Goal: Task Accomplishment & Management: Use online tool/utility

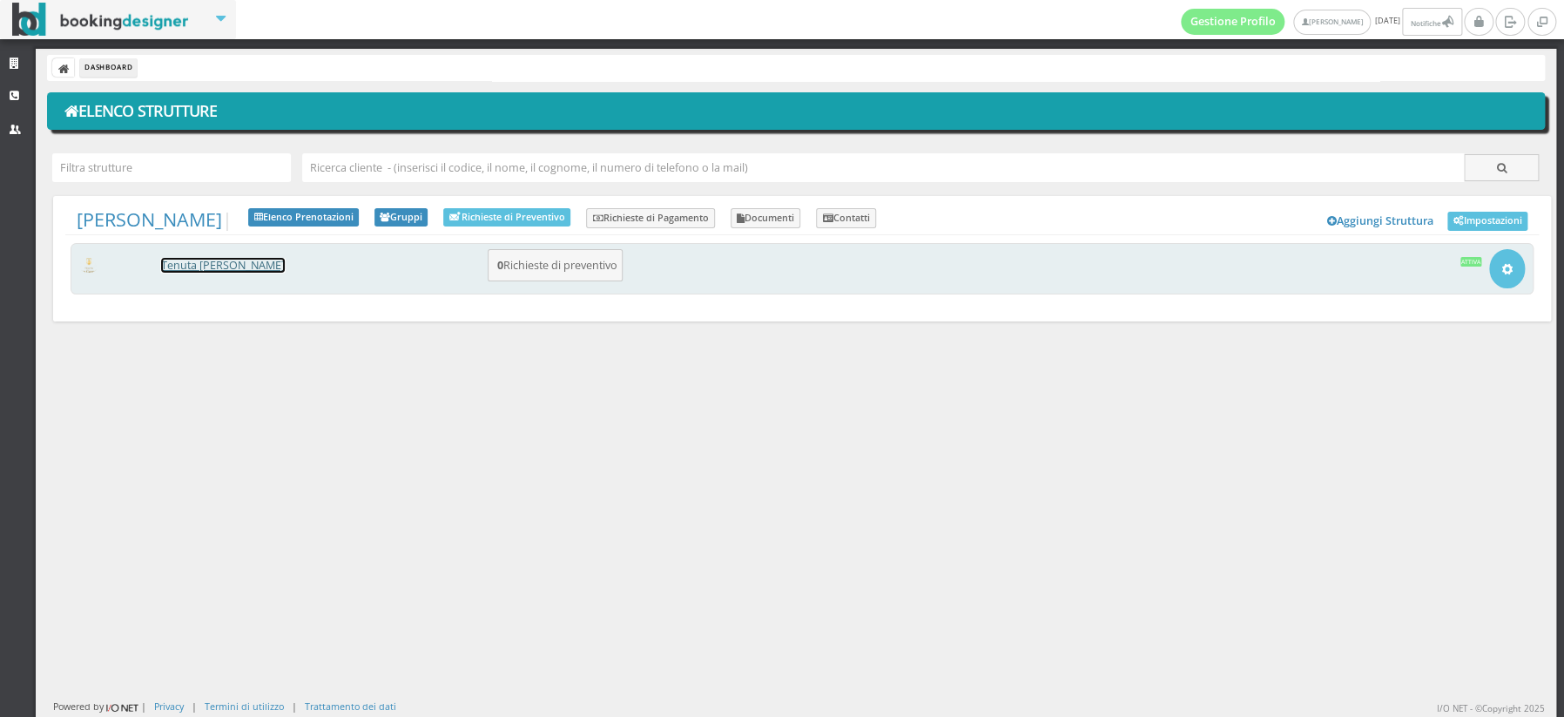
click at [197, 262] on link "[PERSON_NAME] [PERSON_NAME]" at bounding box center [223, 265] width 124 height 15
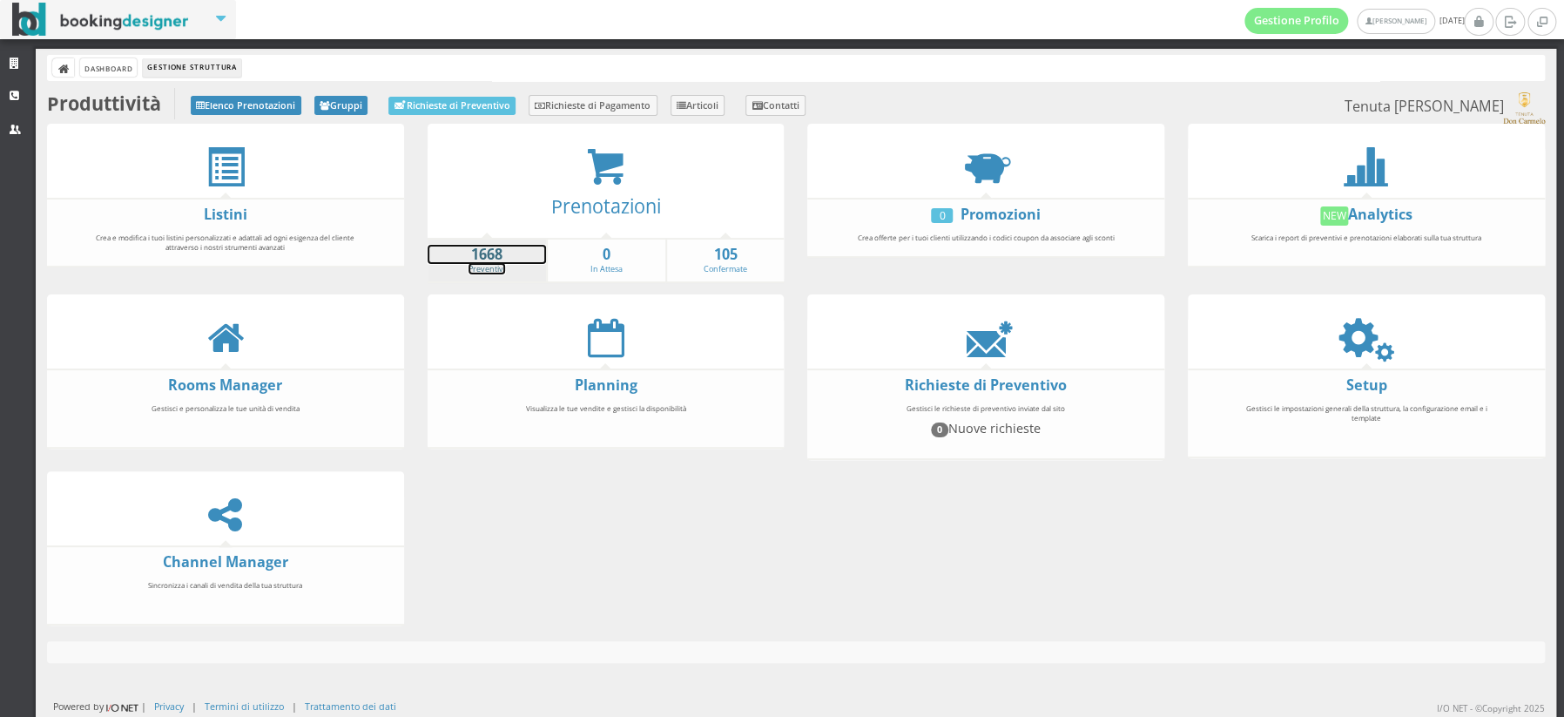
click at [484, 261] on strong "1668" at bounding box center [487, 255] width 119 height 20
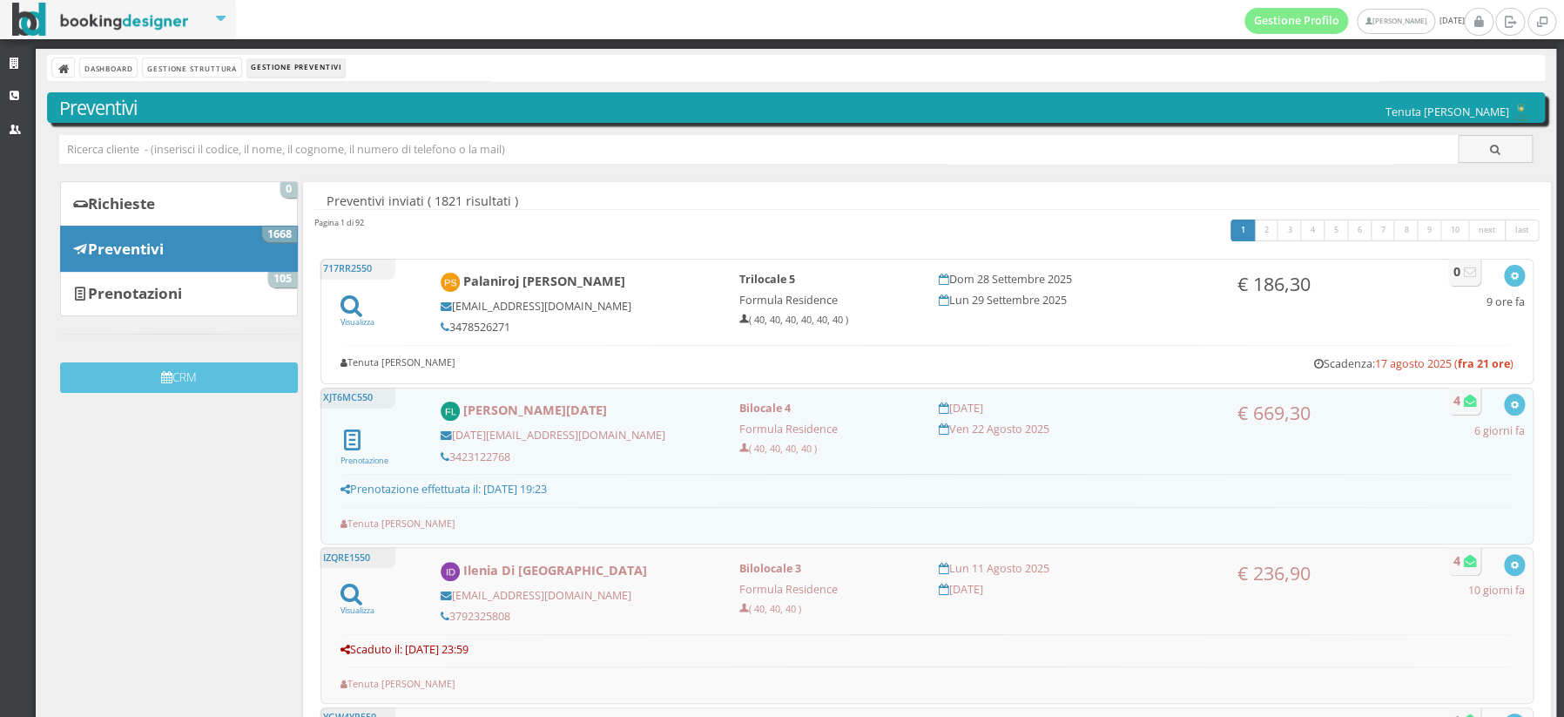
click at [0, 384] on div "Strutture CRM Utenti" at bounding box center [18, 407] width 36 height 717
click at [221, 373] on button "CRM" at bounding box center [179, 377] width 238 height 30
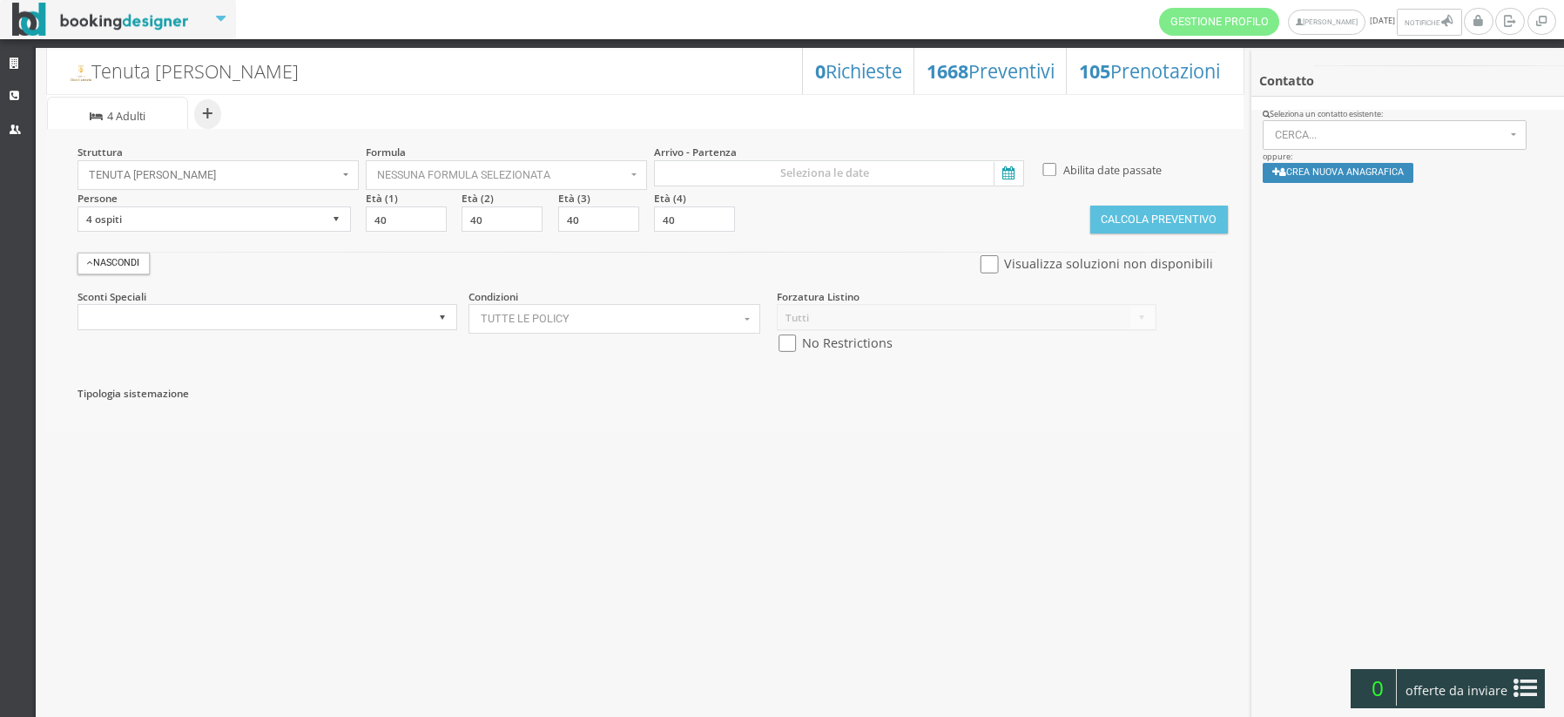
select select
click at [994, 75] on h3 "1668 Preventivi" at bounding box center [991, 71] width 128 height 23
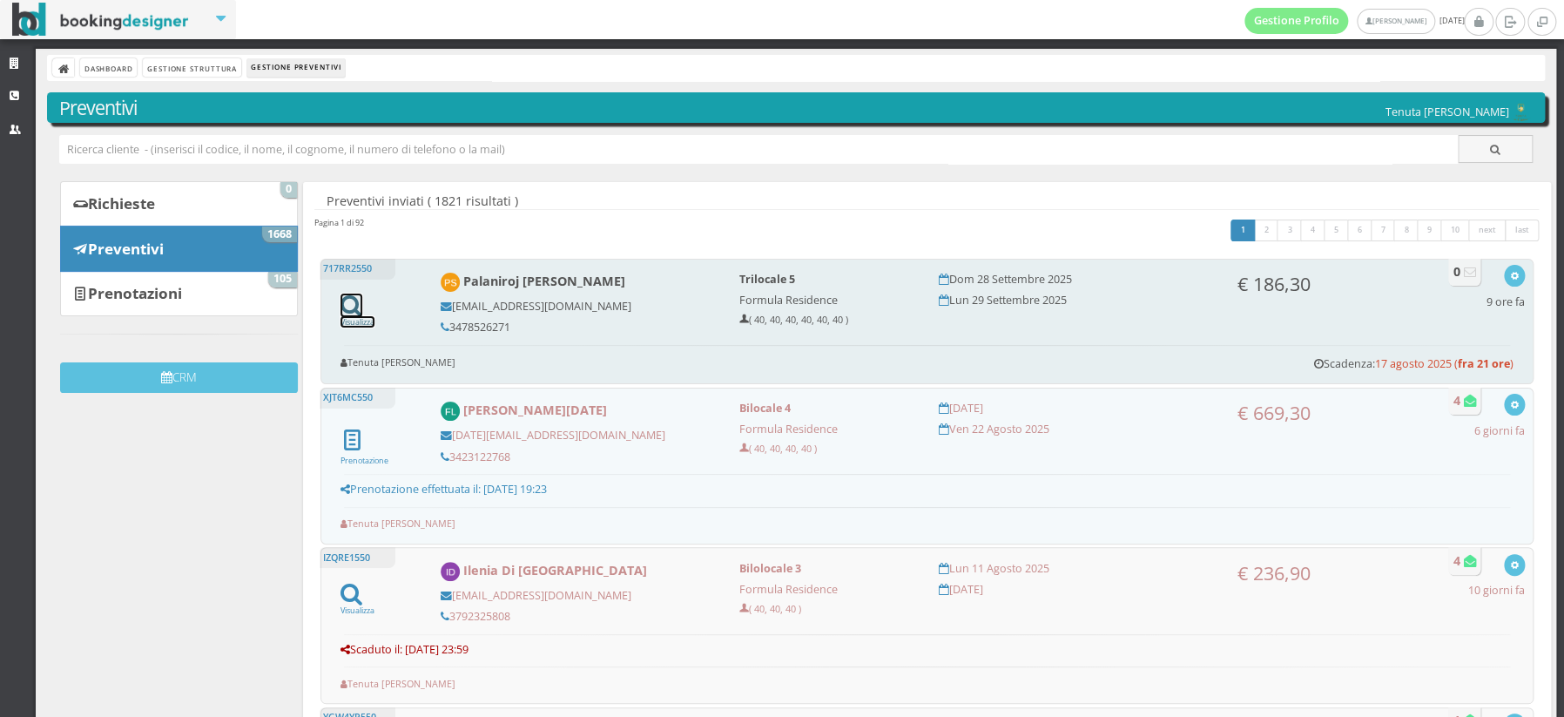
click at [350, 305] on icon at bounding box center [352, 305] width 22 height 24
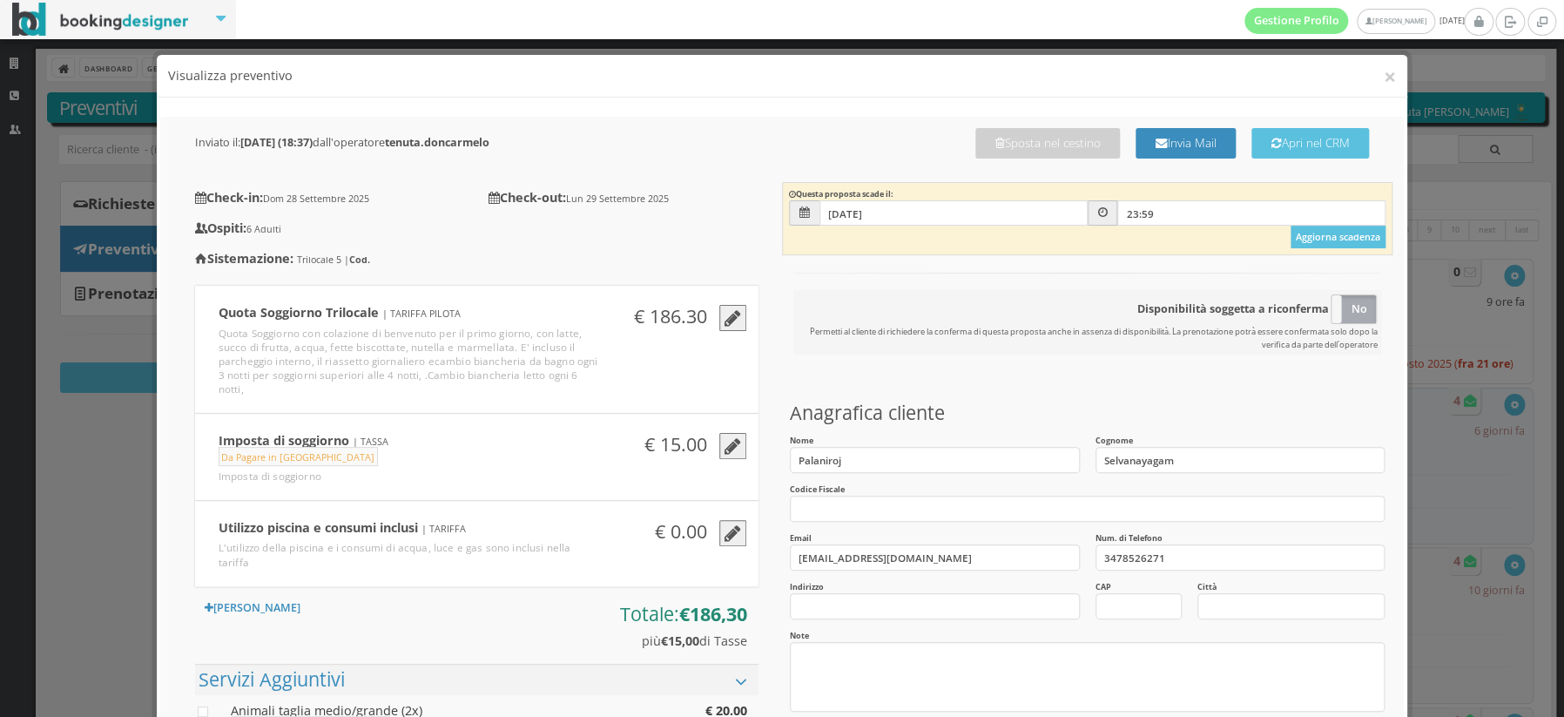
click at [1282, 388] on section "Disponibilità soggetta a riconferma Si No Permetti al cliente di richiedere la …" at bounding box center [1087, 328] width 611 height 146
click at [980, 558] on input "nitojselva389@gmail.com" at bounding box center [935, 557] width 290 height 26
type input "n"
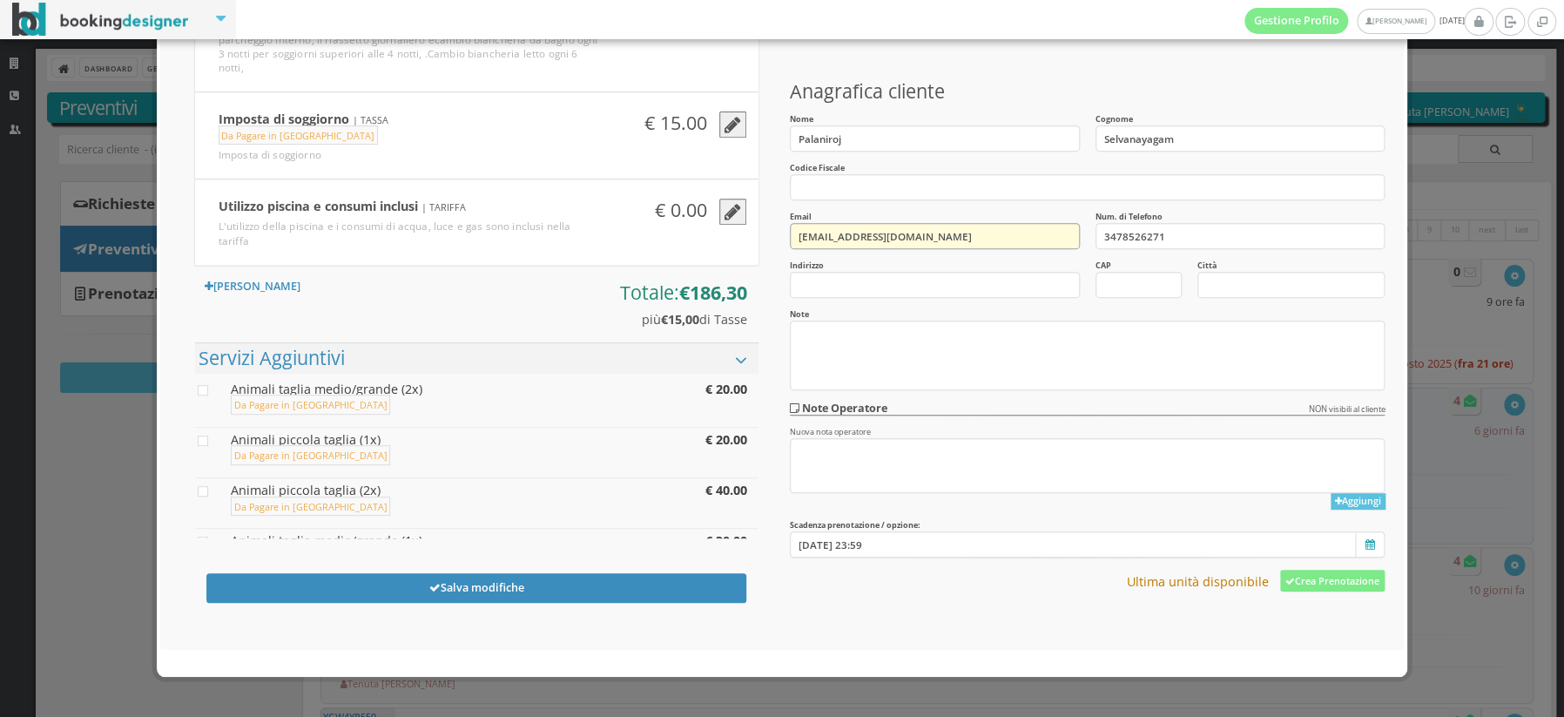
scroll to position [357, 0]
type input "niroj@hotmail.it"
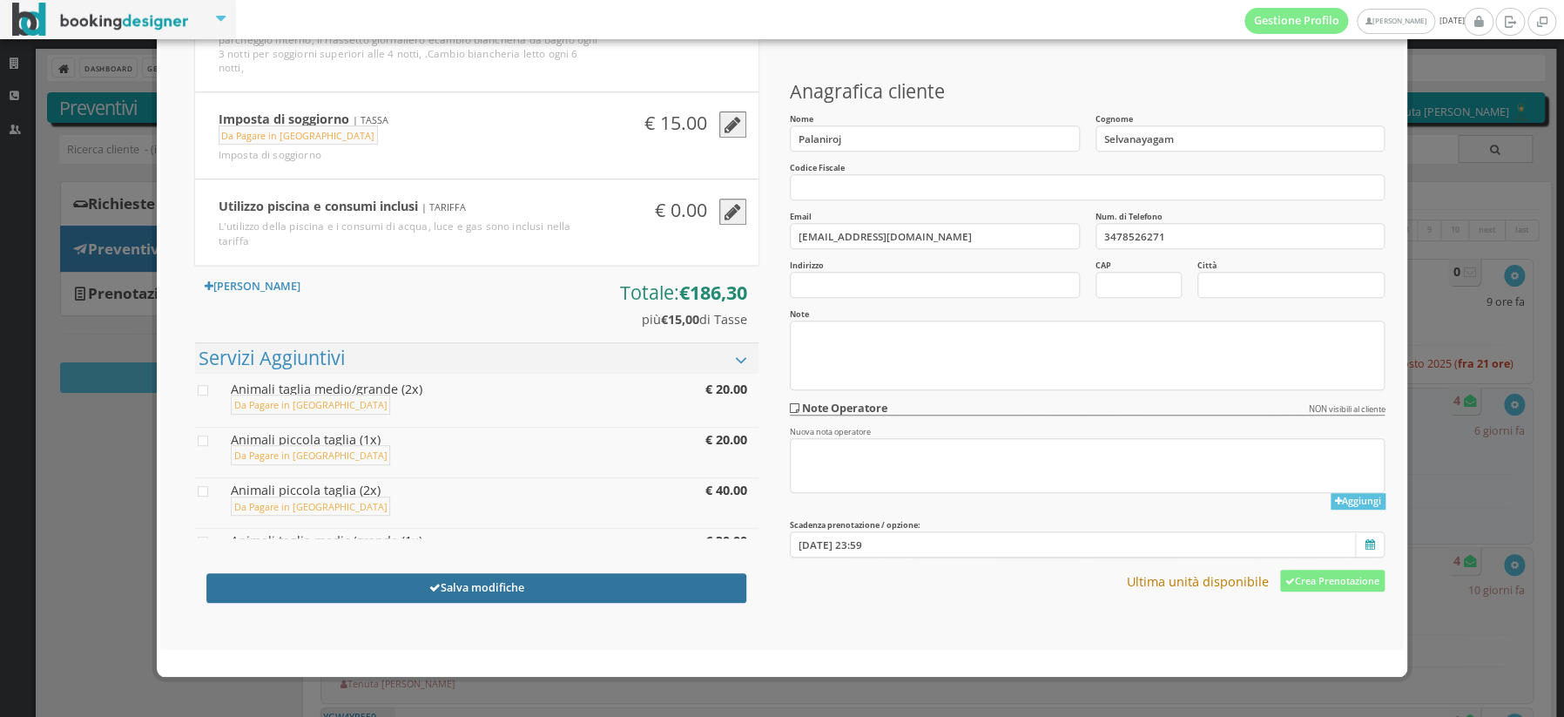
click at [523, 585] on button "Salva modifiche" at bounding box center [476, 588] width 540 height 30
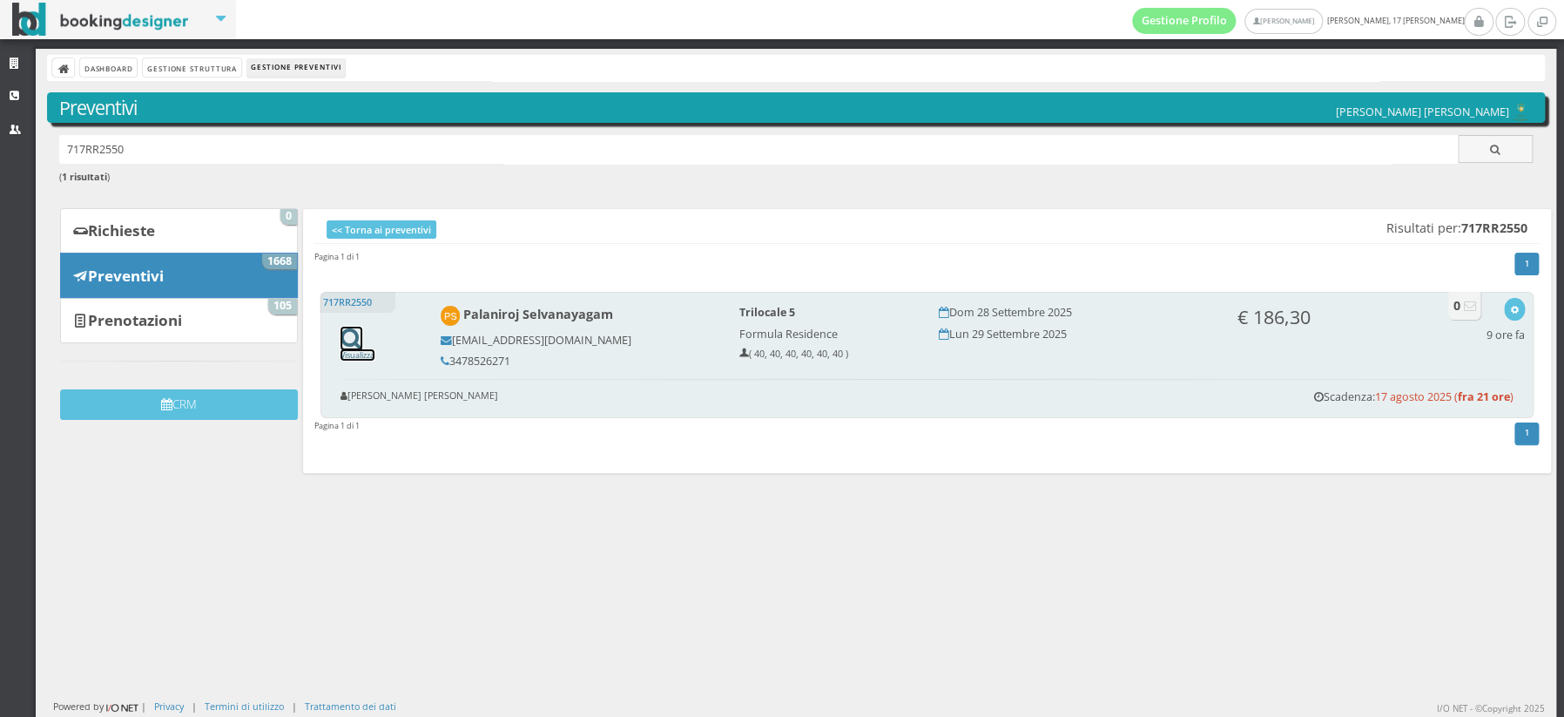
click at [351, 341] on icon at bounding box center [352, 339] width 22 height 24
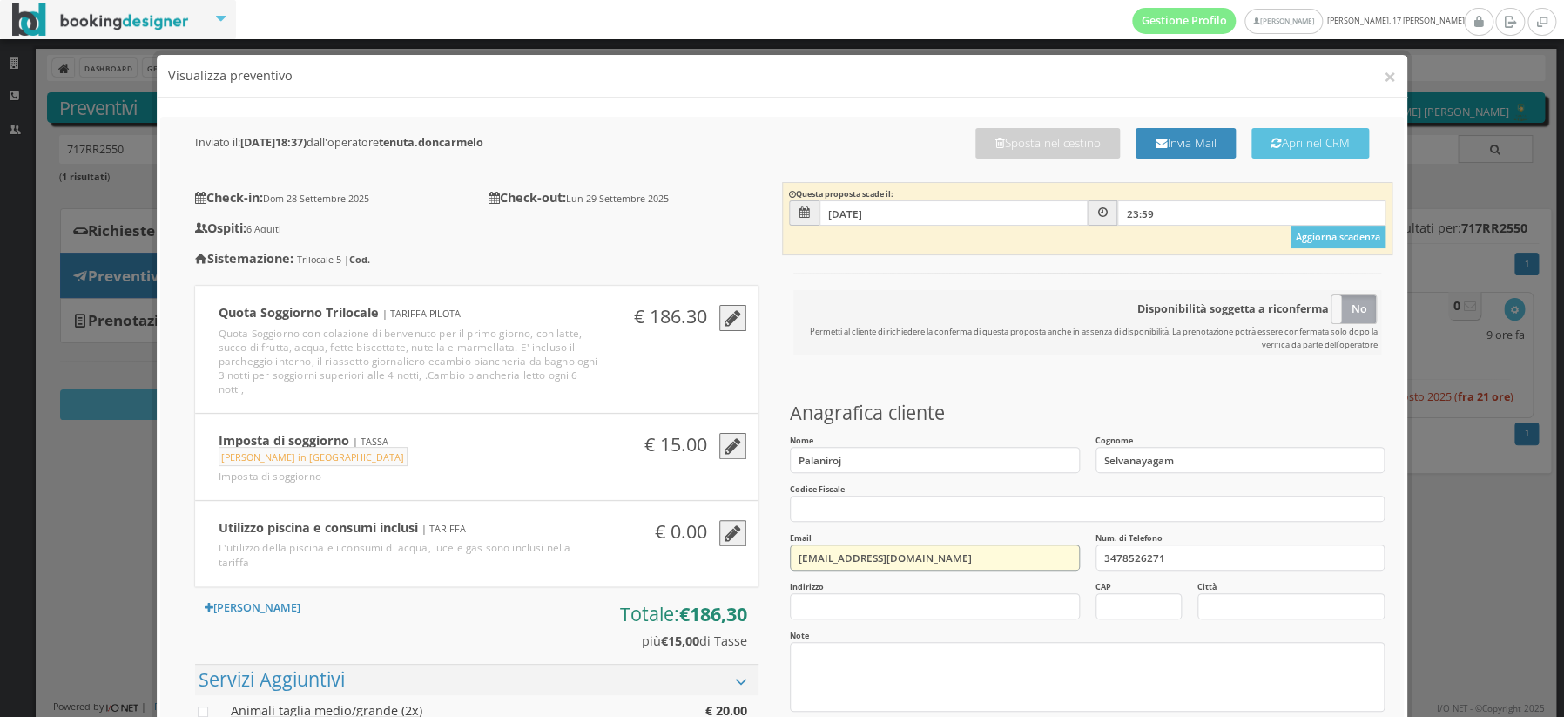
click at [813, 551] on input "[EMAIL_ADDRESS][DOMAIN_NAME]" at bounding box center [935, 557] width 290 height 26
type input "[EMAIL_ADDRESS][DOMAIN_NAME]"
click at [1387, 76] on button "×" at bounding box center [1390, 76] width 12 height 22
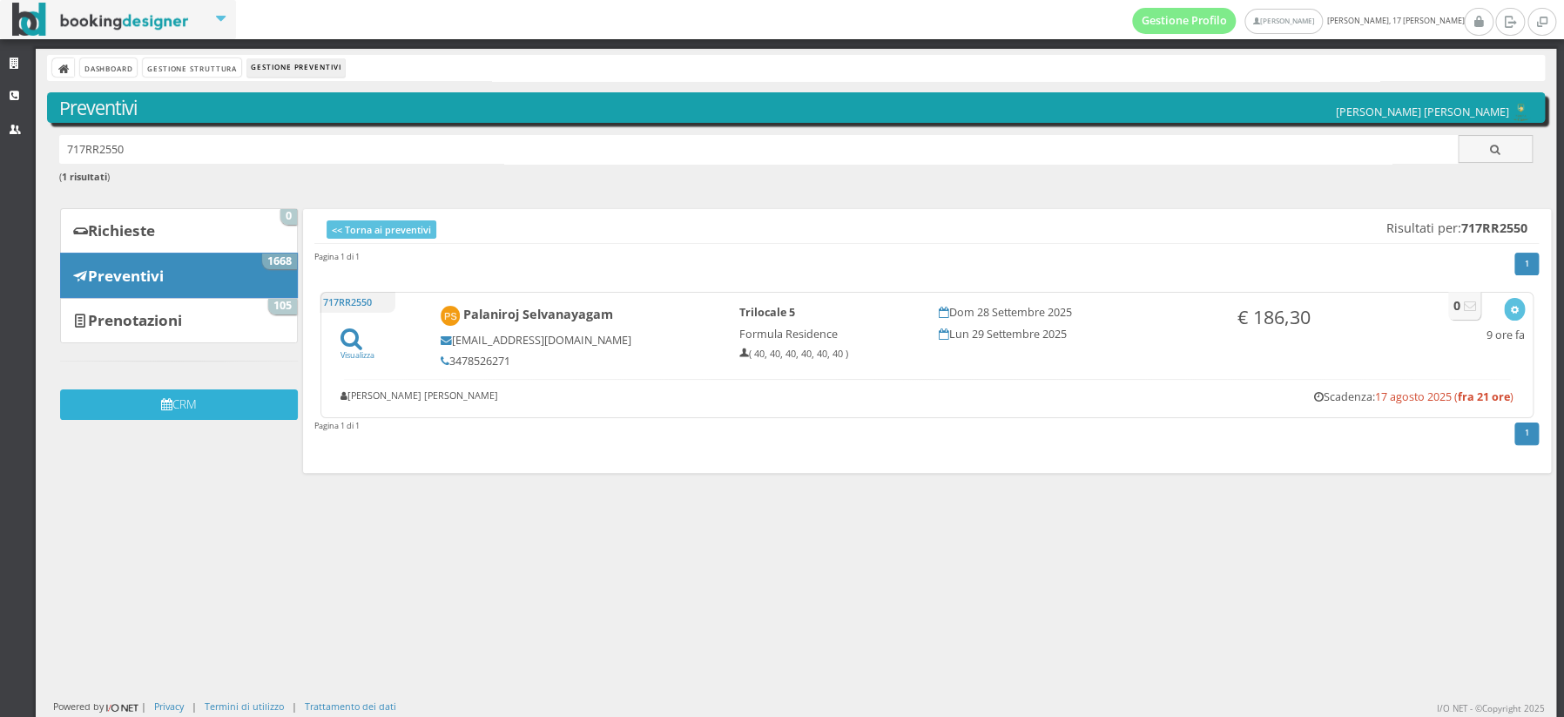
click at [219, 412] on button "CRM" at bounding box center [179, 404] width 238 height 30
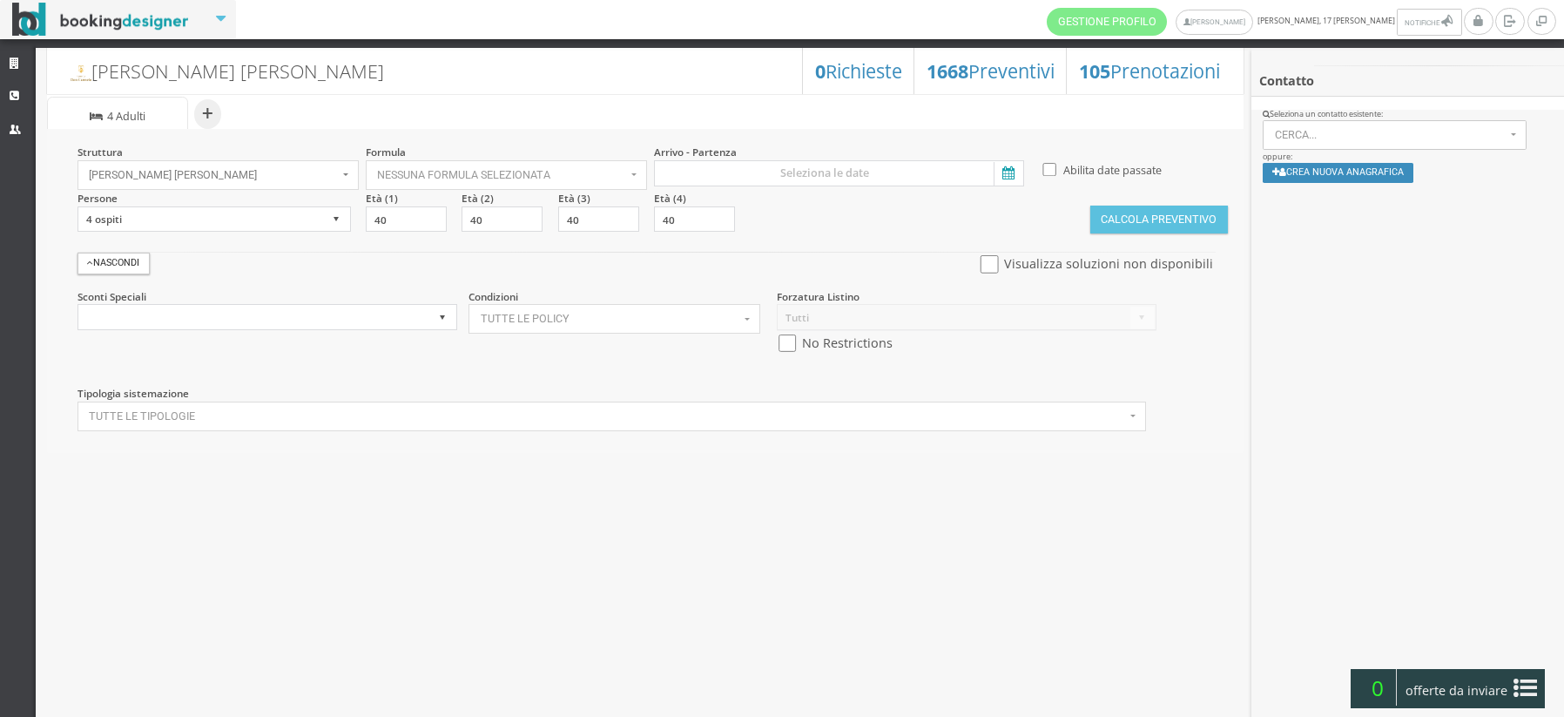
select select
click at [336, 217] on select "1 ospite 2 ospiti 3 ospiti 4 ospiti 5 ospiti 6 ospiti 7 ospiti 8 ospiti 9 ospit…" at bounding box center [214, 219] width 273 height 26
select select "6"
click at [78, 206] on select "1 ospite 2 ospiti 3 ospiti 4 ospiti 5 ospiti 6 ospiti 7 ospiti 8 ospiti 9 ospit…" at bounding box center [214, 219] width 273 height 26
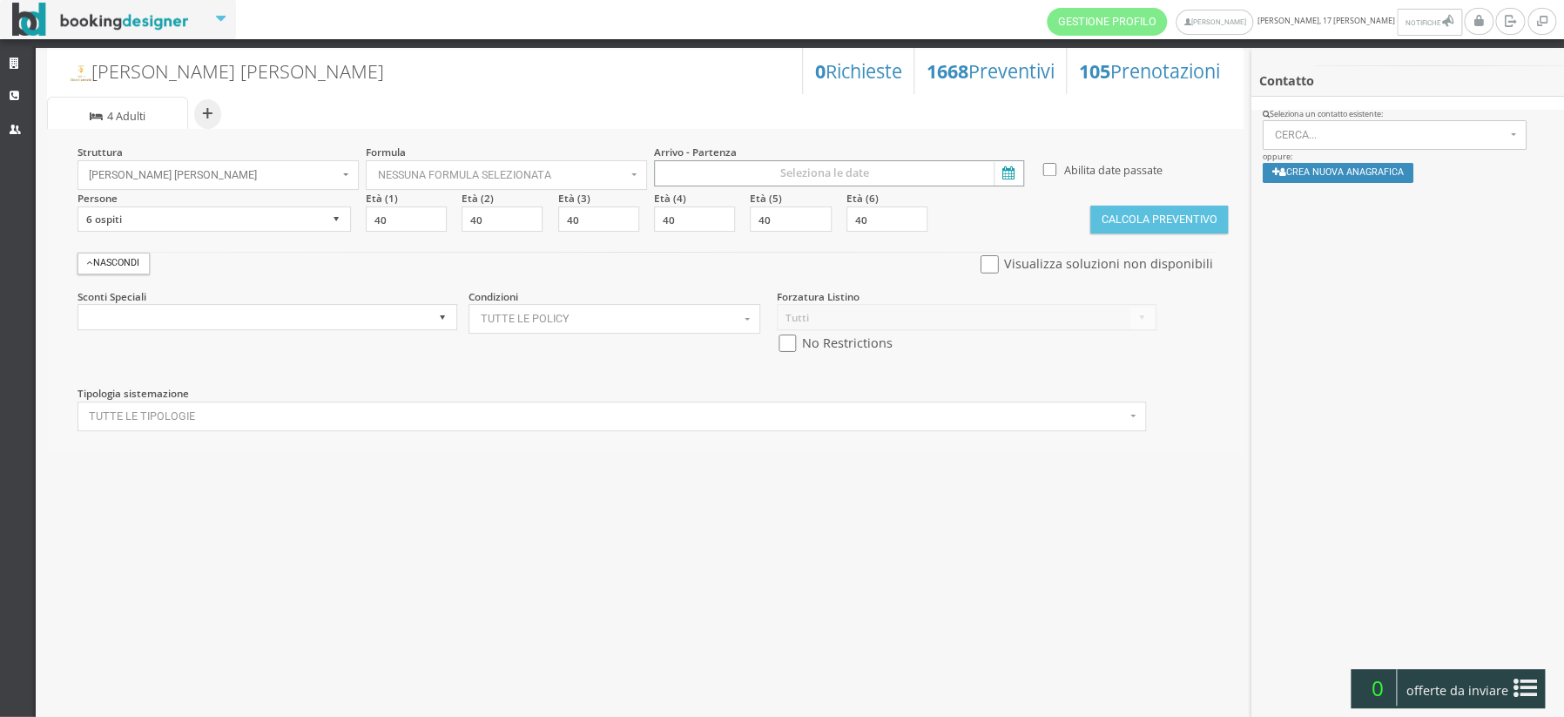
click at [907, 172] on input at bounding box center [838, 173] width 369 height 26
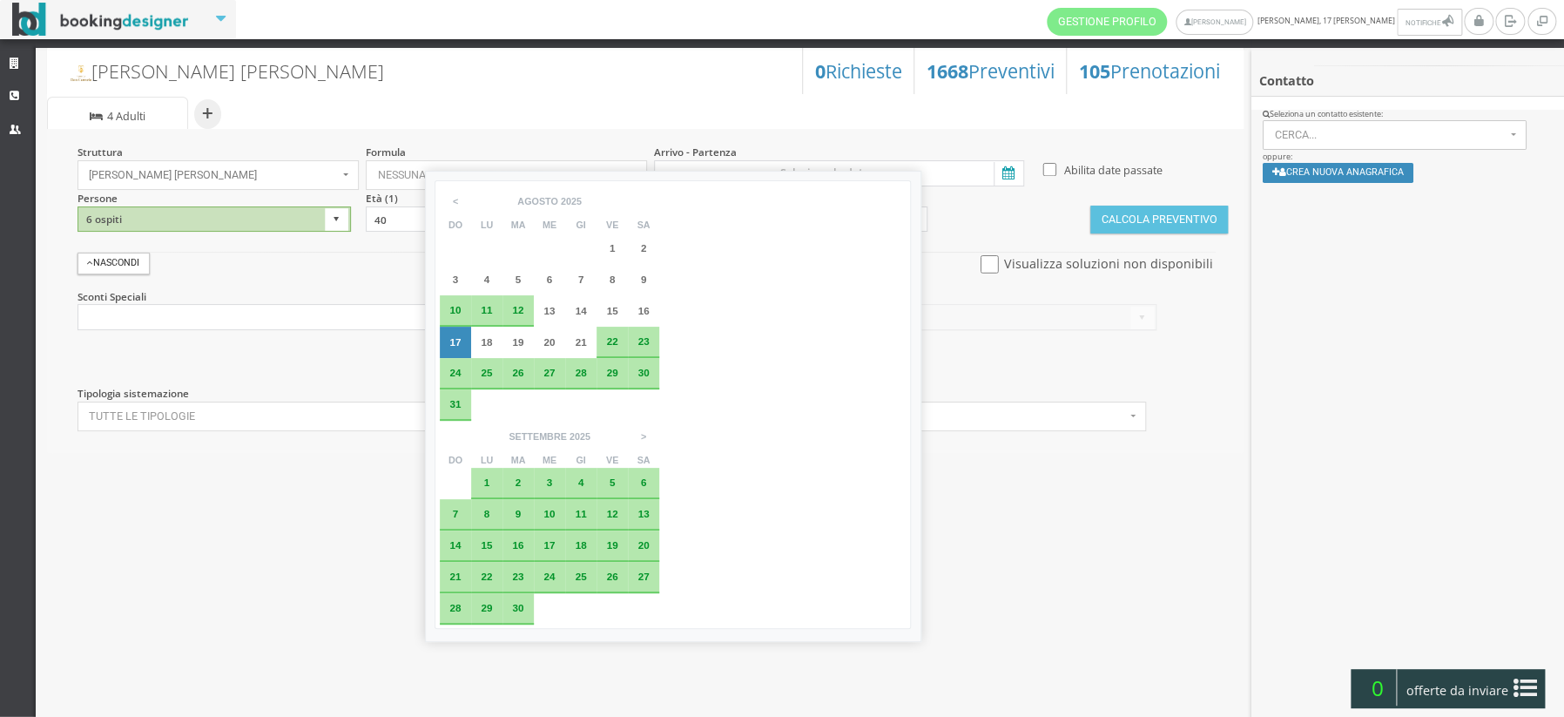
click at [461, 602] on span "28" at bounding box center [454, 607] width 11 height 11
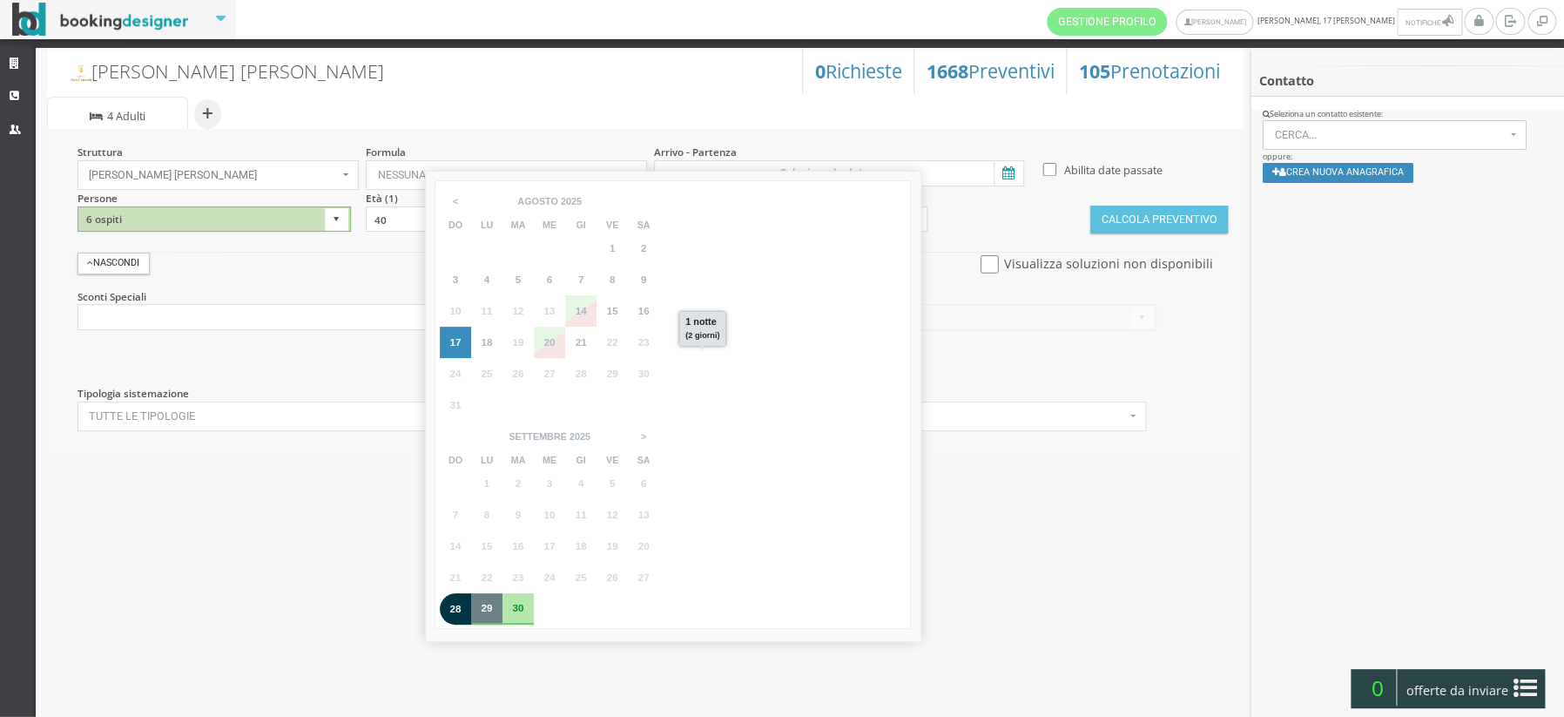
click at [492, 602] on span "29" at bounding box center [486, 607] width 11 height 11
type input "28 set 2025 - 29 set 2025"
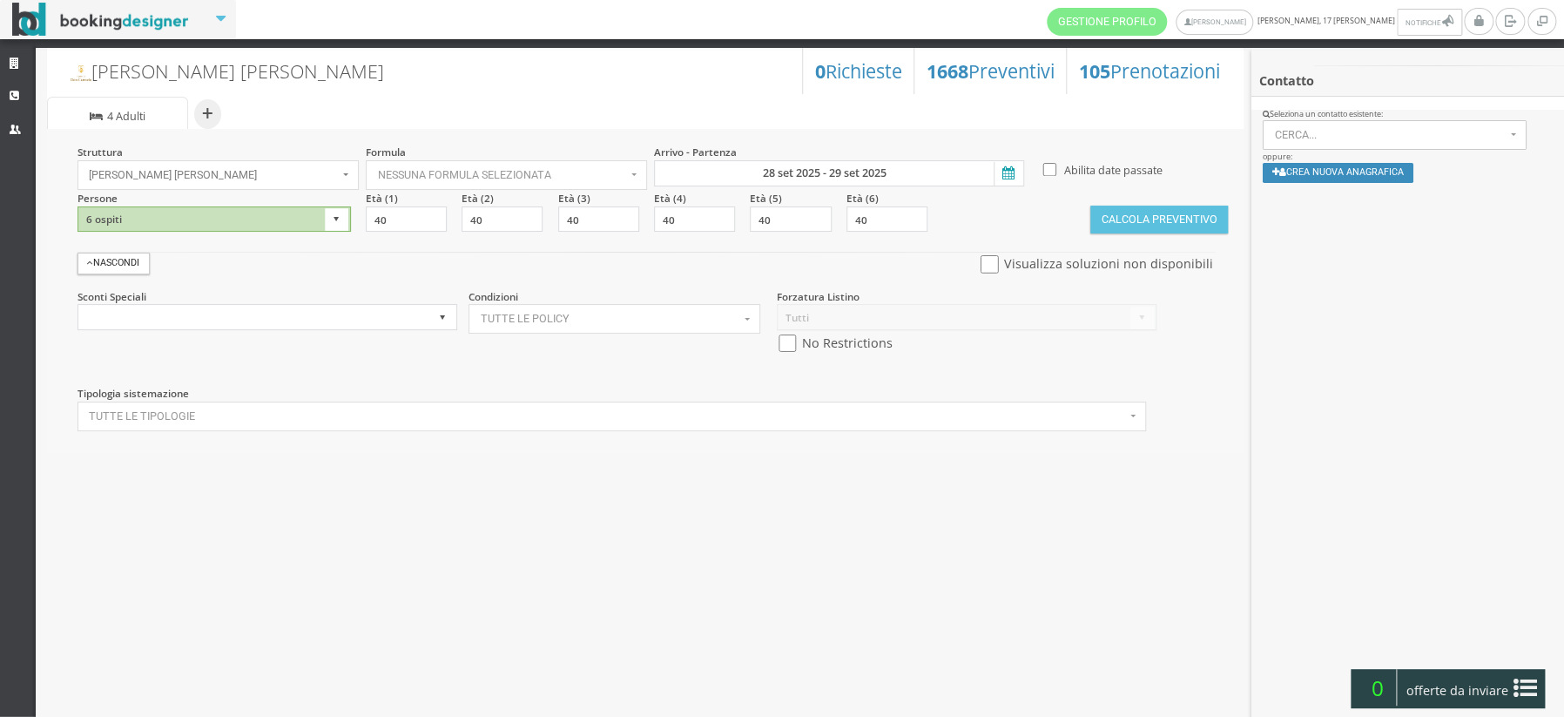
click at [730, 374] on section "Tipologia sistemazione Tutte le tipologie × Seleziona Seleziona tutto Deselezio…" at bounding box center [651, 402] width 1154 height 62
click at [1310, 170] on button "Crea nuova anagrafica" at bounding box center [1338, 173] width 151 height 20
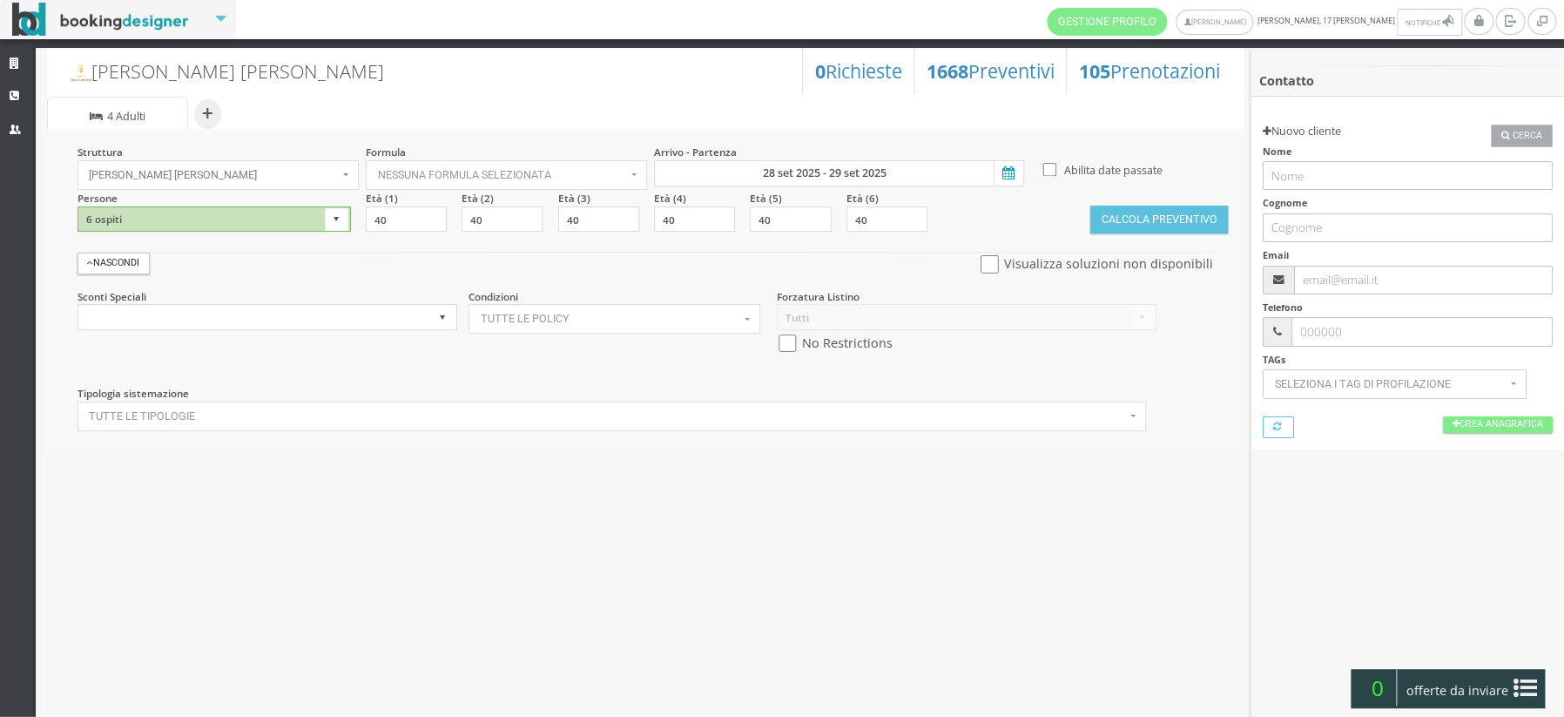
click at [1533, 134] on span "Cerca" at bounding box center [1528, 136] width 30 height 14
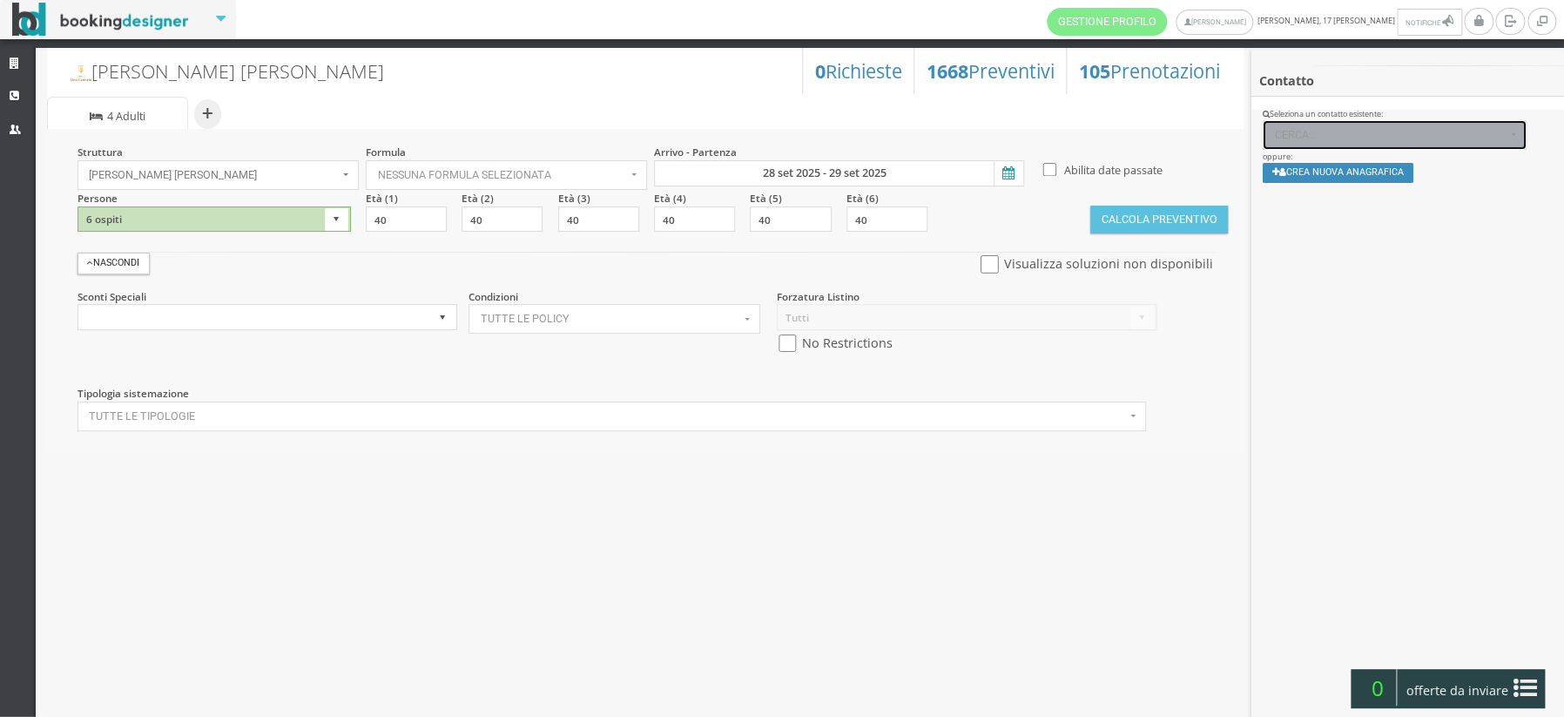
click at [1359, 132] on span "Cerca..." at bounding box center [1390, 135] width 231 height 12
type input "p"
click at [1505, 168] on button "×" at bounding box center [1510, 167] width 10 height 17
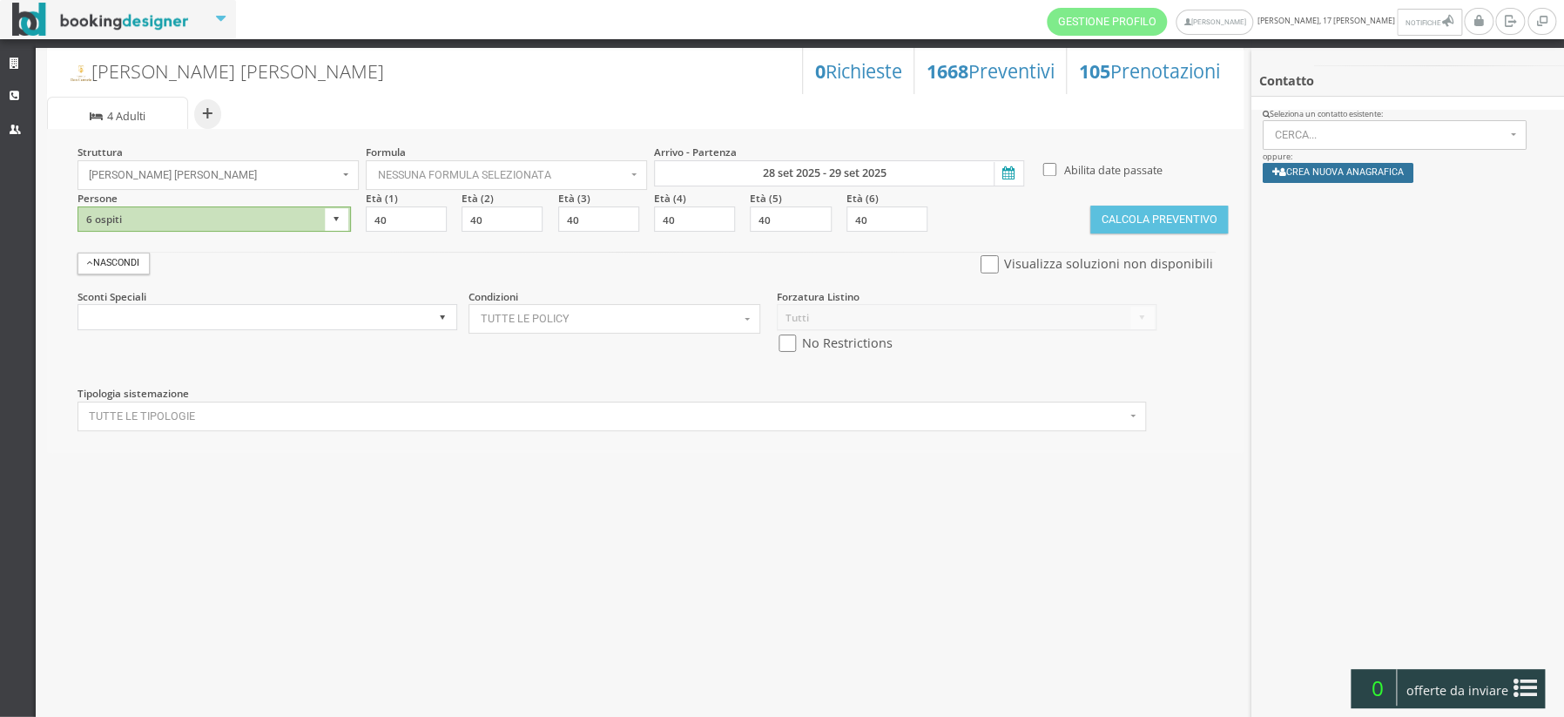
click at [1329, 172] on button "Crea nuova anagrafica" at bounding box center [1338, 173] width 151 height 20
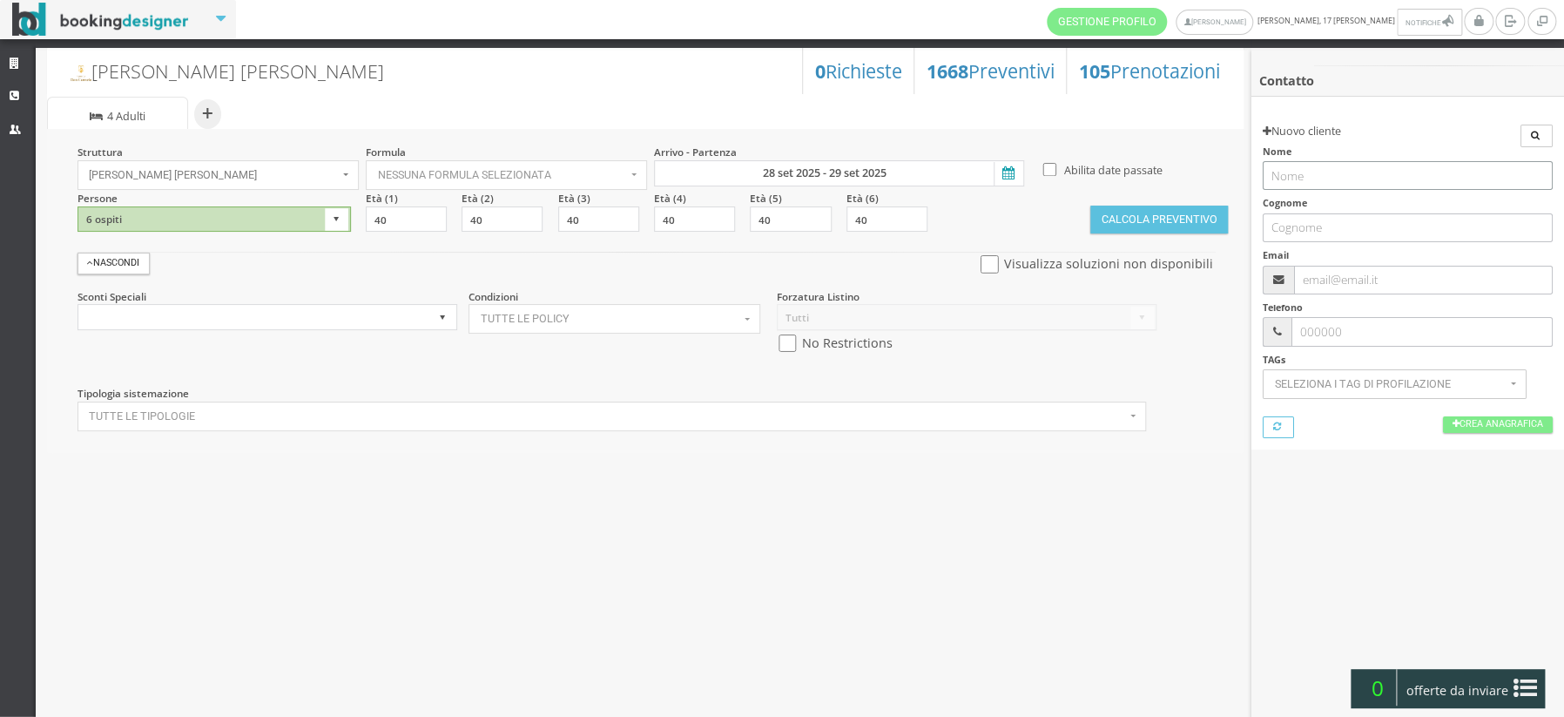
click at [1329, 172] on input "text" at bounding box center [1407, 175] width 289 height 29
type input "palaniroy"
click at [1333, 226] on input "text" at bounding box center [1407, 227] width 289 height 29
type input "selvanayagam"
click at [1342, 281] on input "text" at bounding box center [1423, 280] width 259 height 29
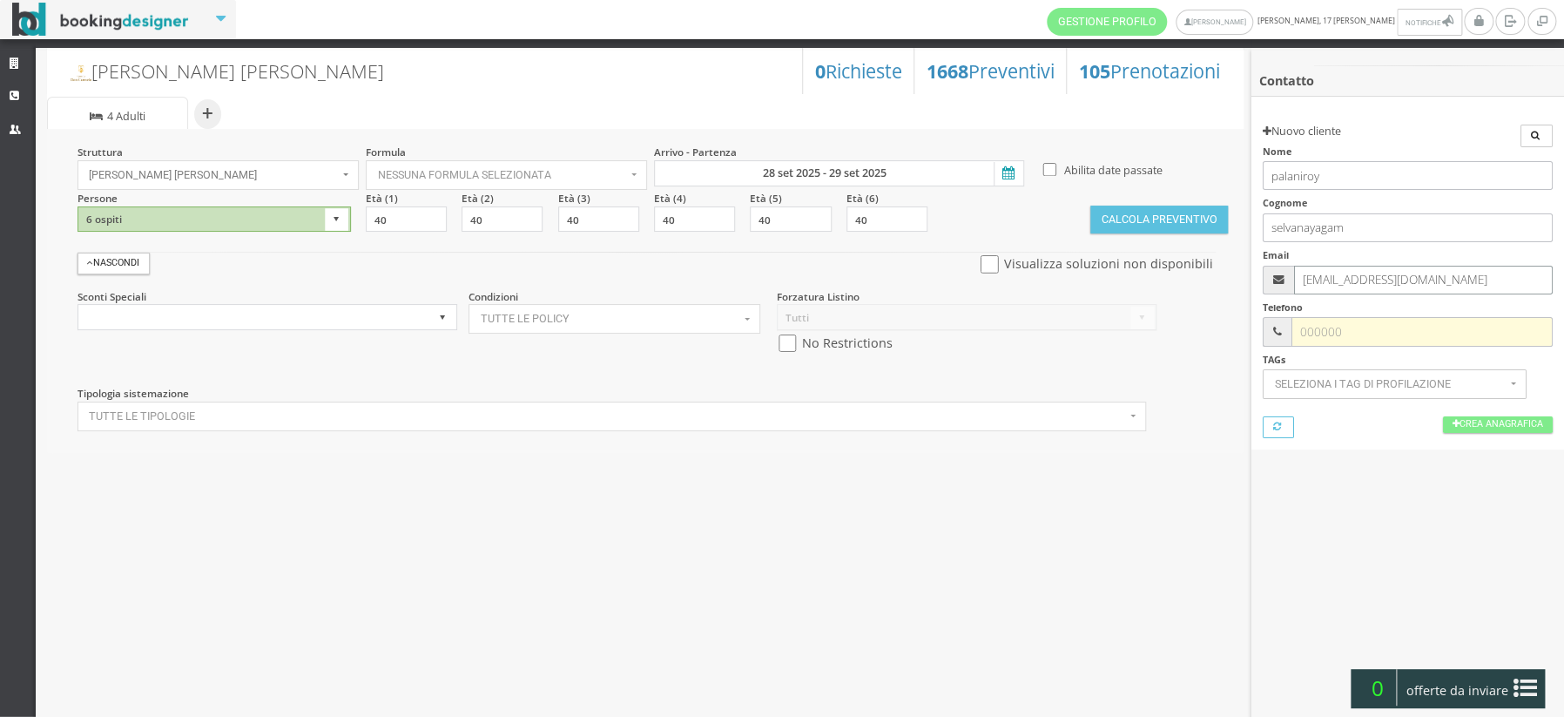
type input "[EMAIL_ADDRESS][DOMAIN_NAME]"
click at [1305, 334] on input "text" at bounding box center [1422, 331] width 261 height 29
type input "3478526271"
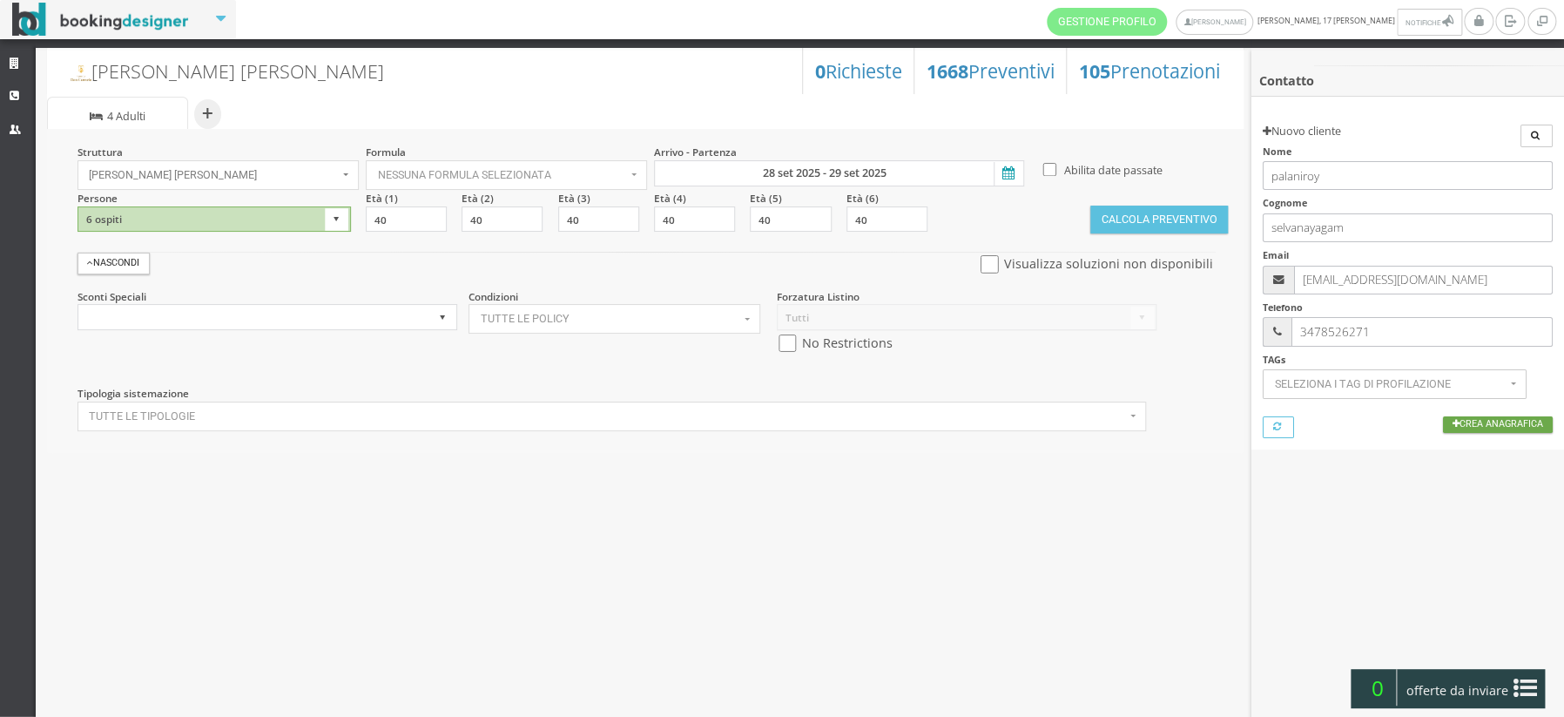
click at [1464, 428] on link "Crea Anagrafica" at bounding box center [1498, 424] width 110 height 17
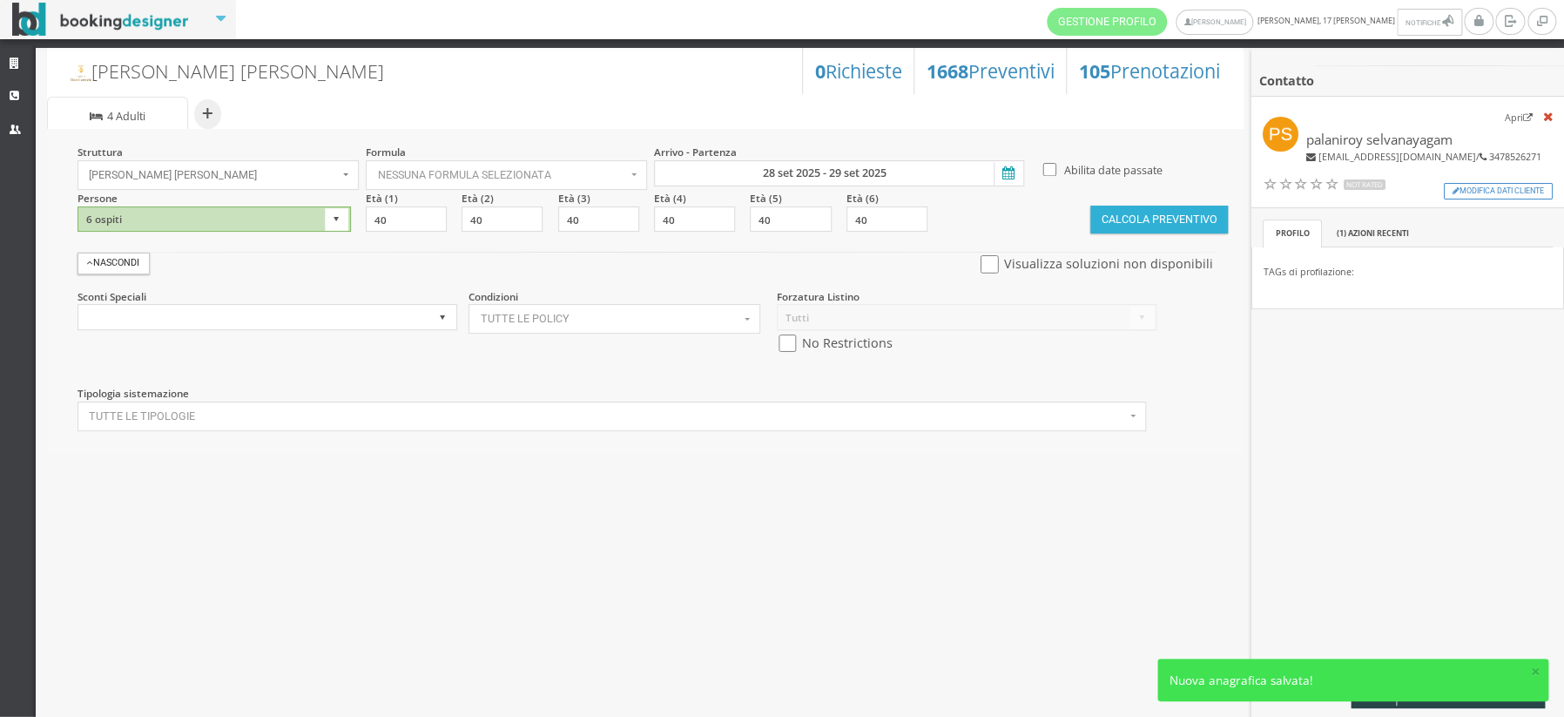
click at [1144, 218] on button "Calcola Preventivo" at bounding box center [1159, 220] width 138 height 28
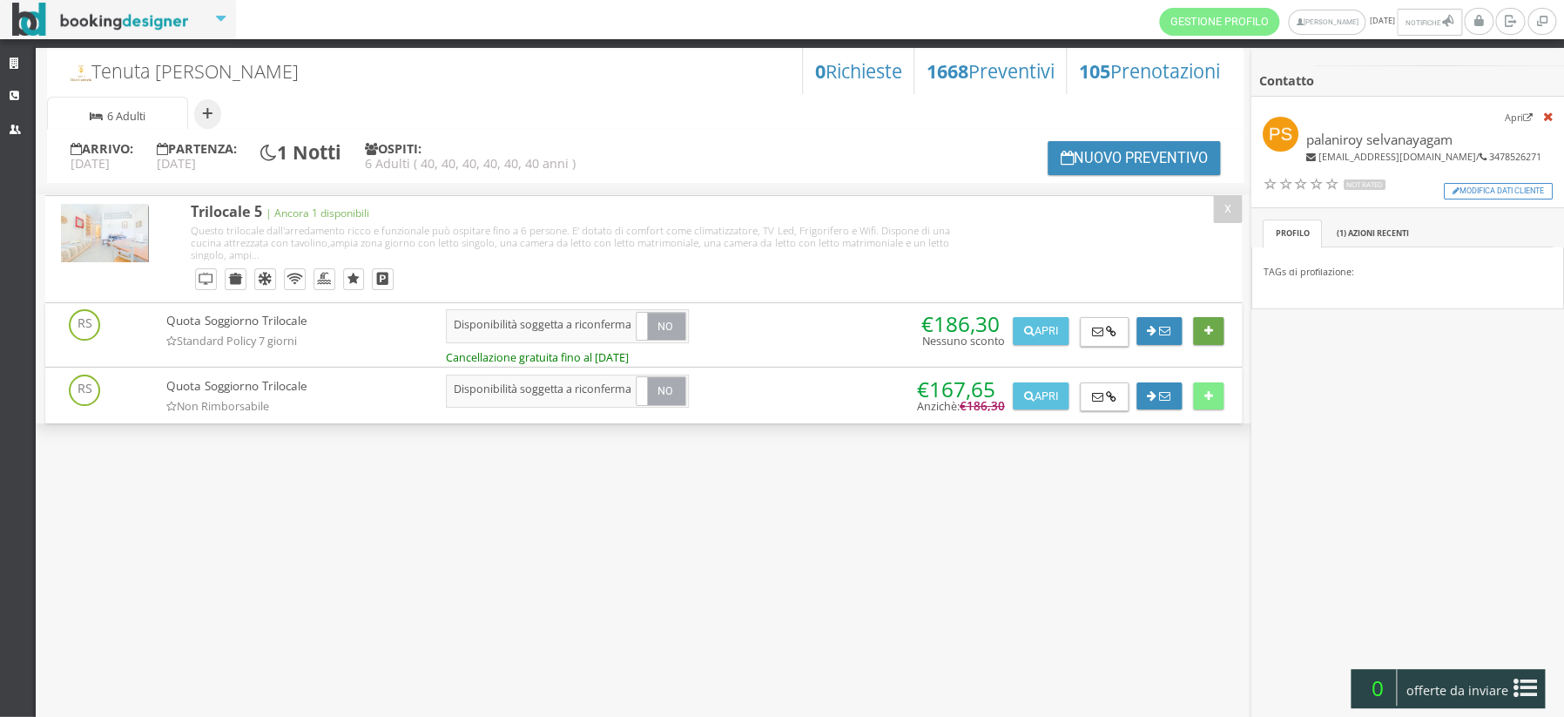
click at [1211, 333] on icon at bounding box center [1208, 331] width 9 height 11
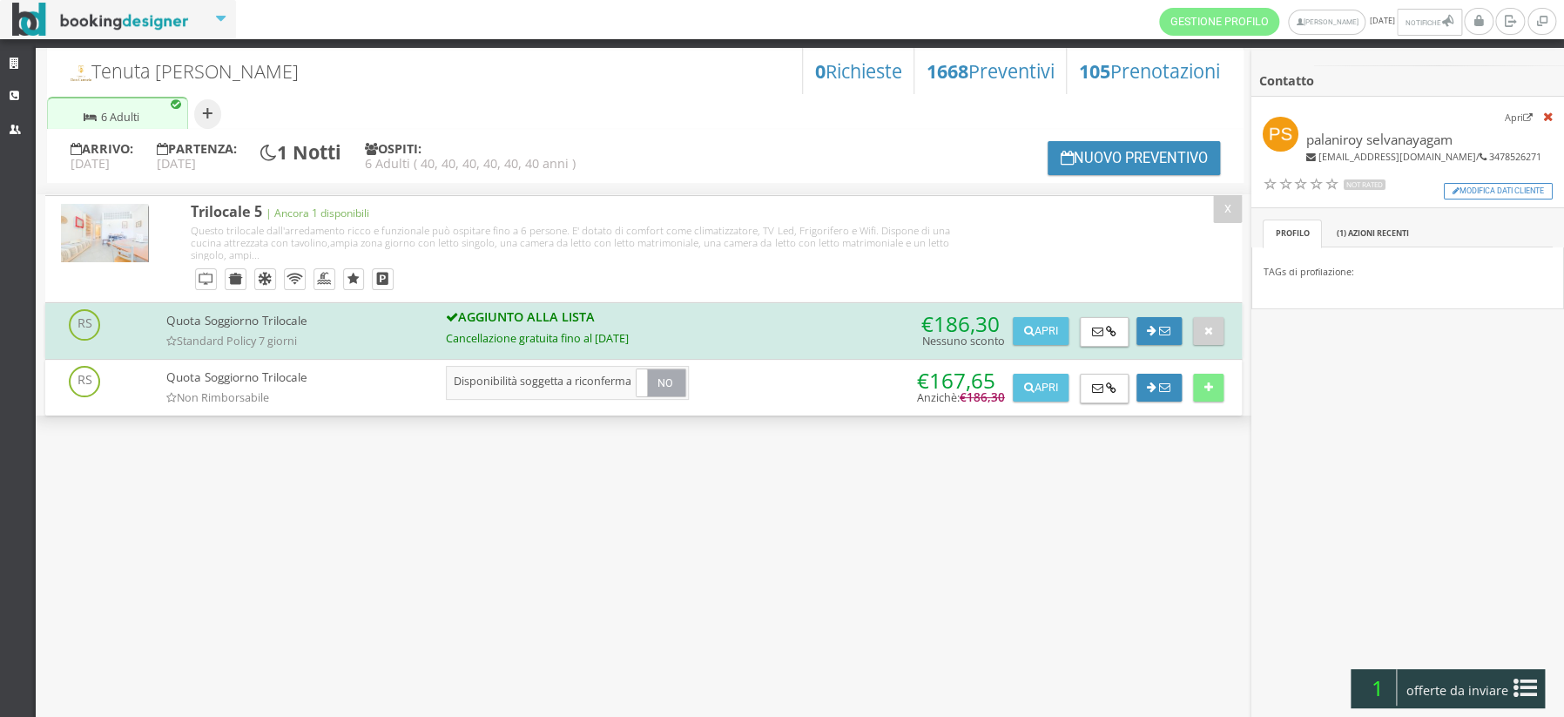
click at [1427, 681] on span "offerte da inviare" at bounding box center [1456, 691] width 113 height 28
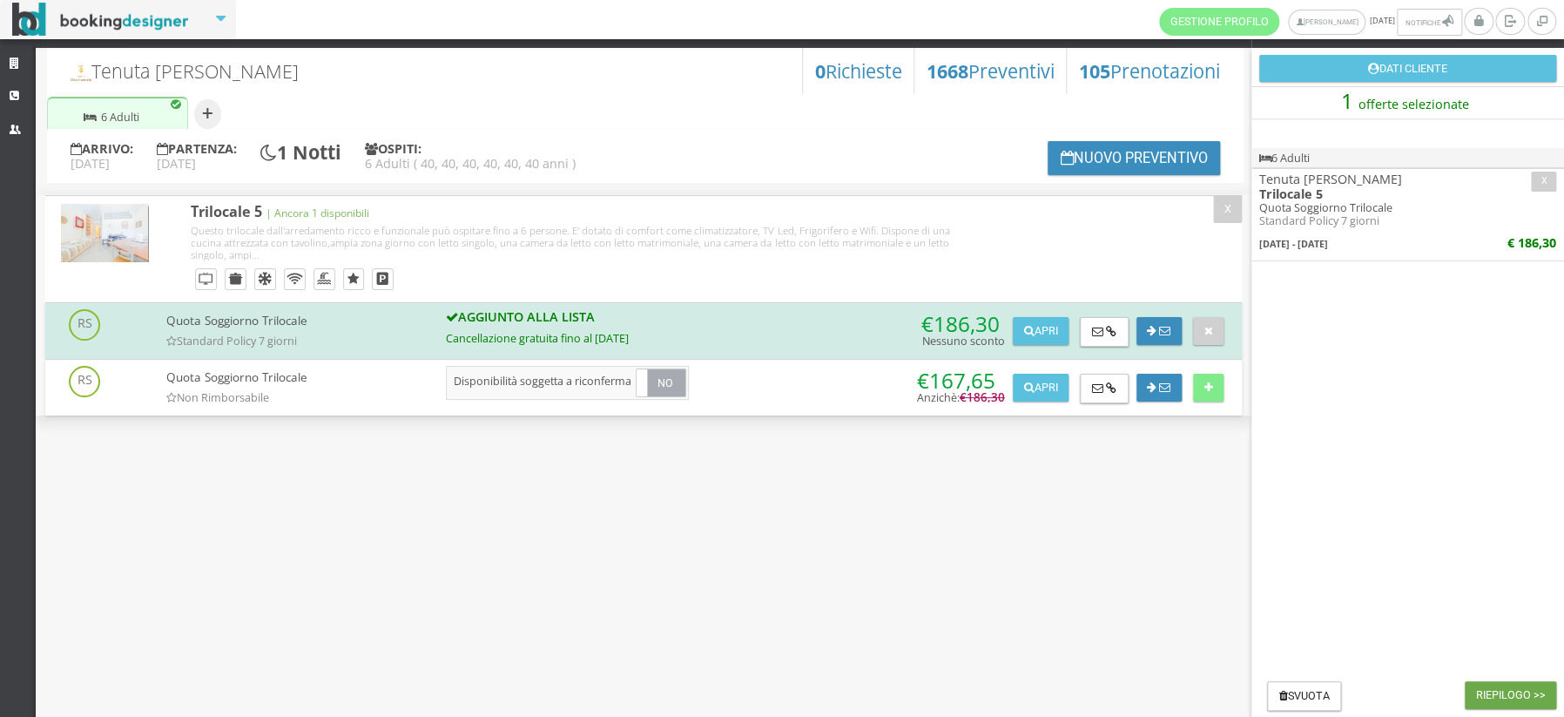
click at [1501, 702] on button "Riepilogo >>" at bounding box center [1510, 695] width 91 height 28
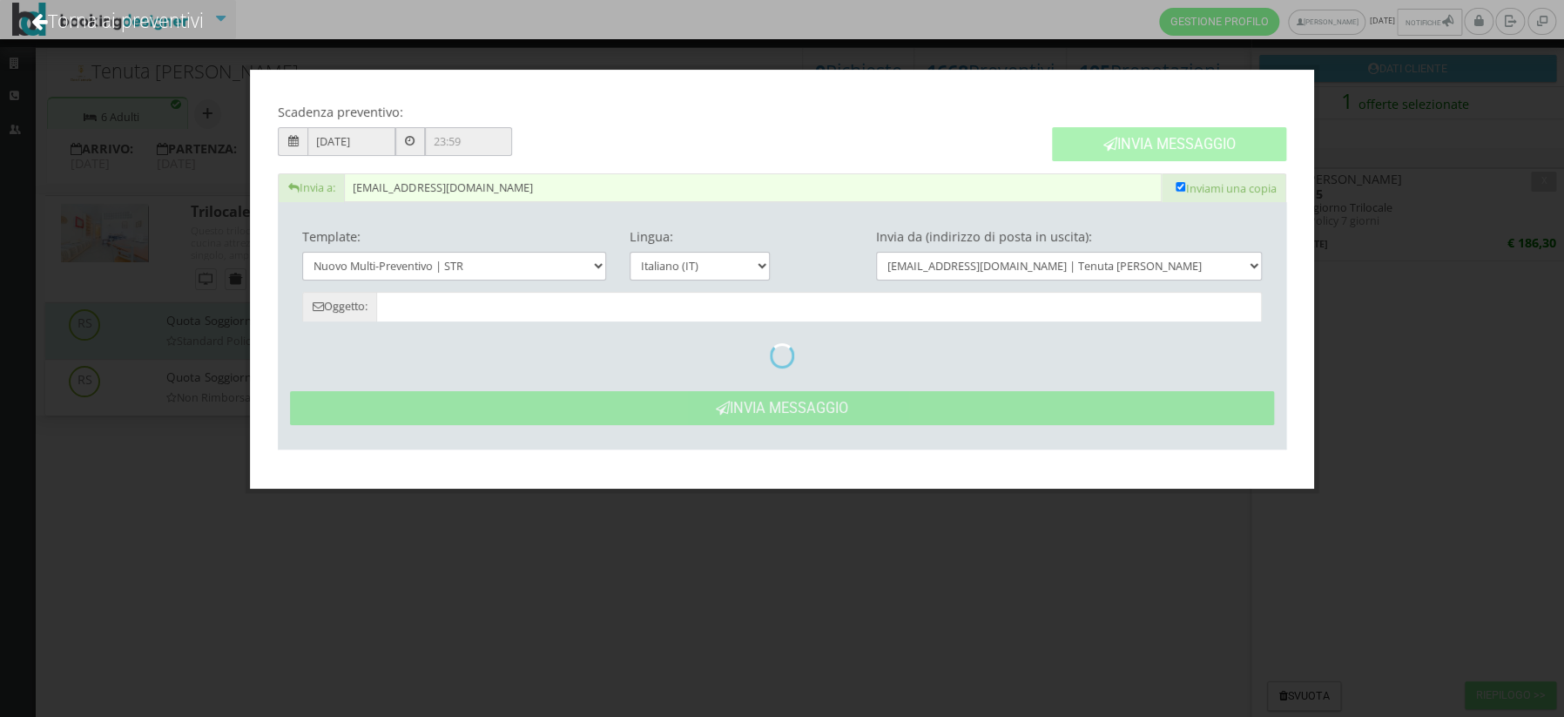
type input "Tenuta Don Carmelo: Preventivo - Palaniroy Selvanayagam"
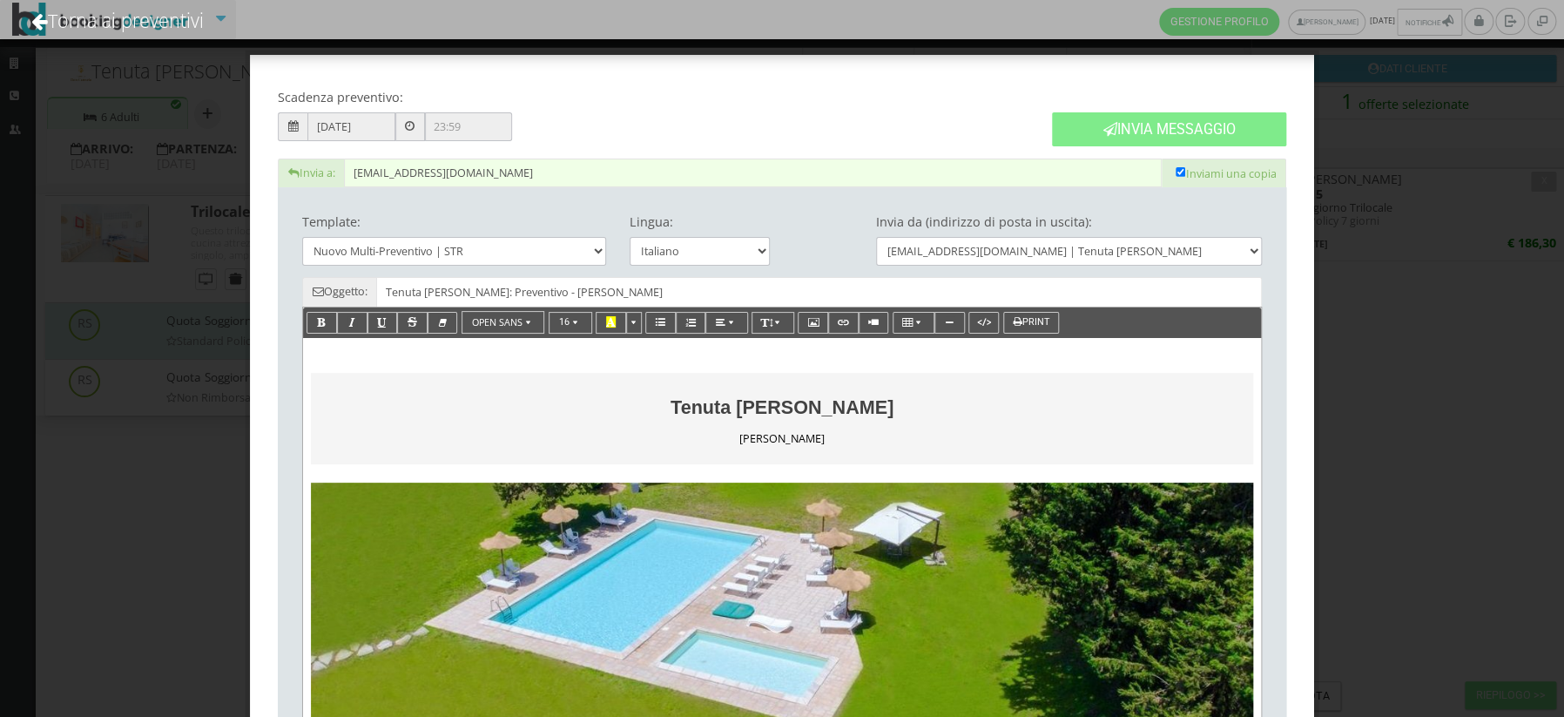
click at [355, 124] on input "19/08/2025" at bounding box center [350, 126] width 87 height 29
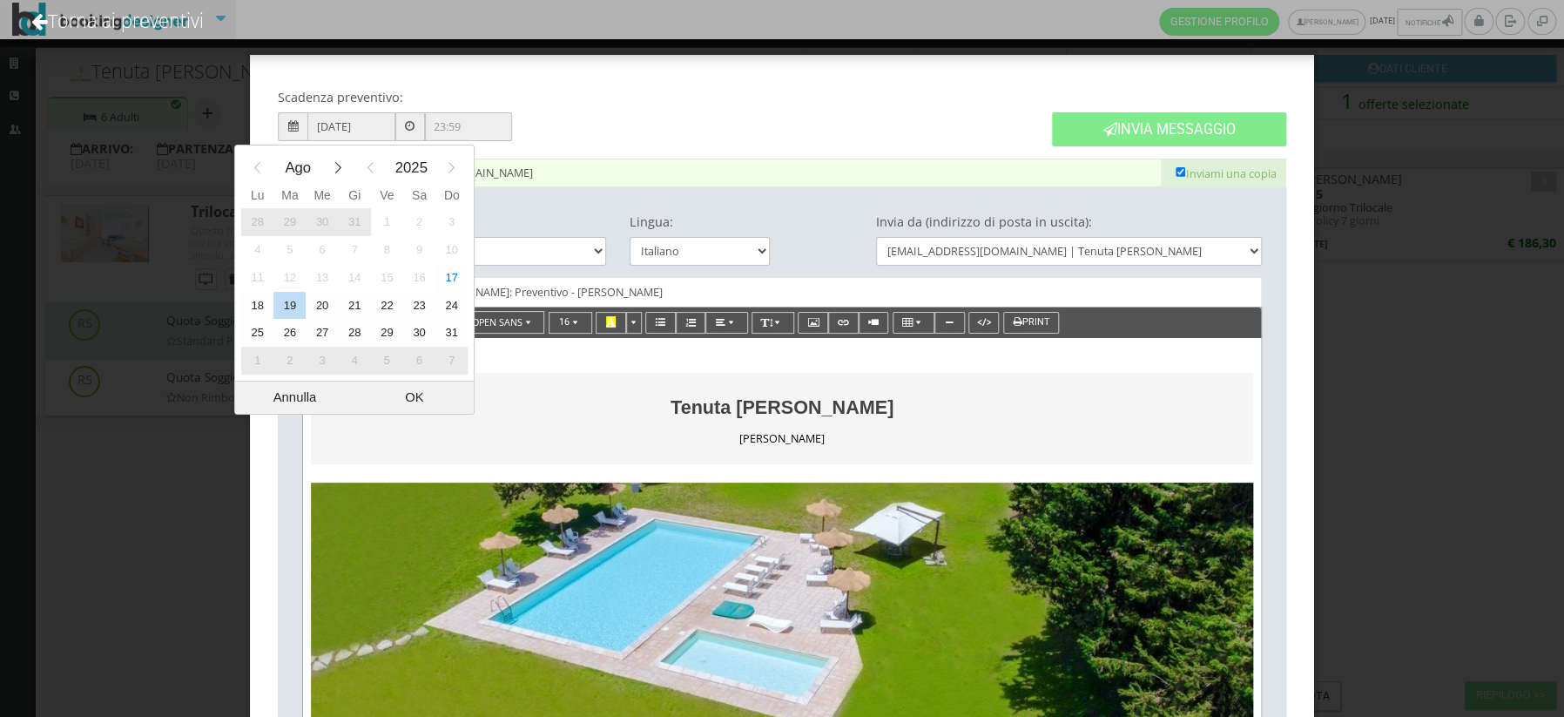
click at [260, 308] on div "18" at bounding box center [257, 306] width 32 height 28
click at [406, 401] on div "OK" at bounding box center [413, 397] width 119 height 32
type input "18/08/2025"
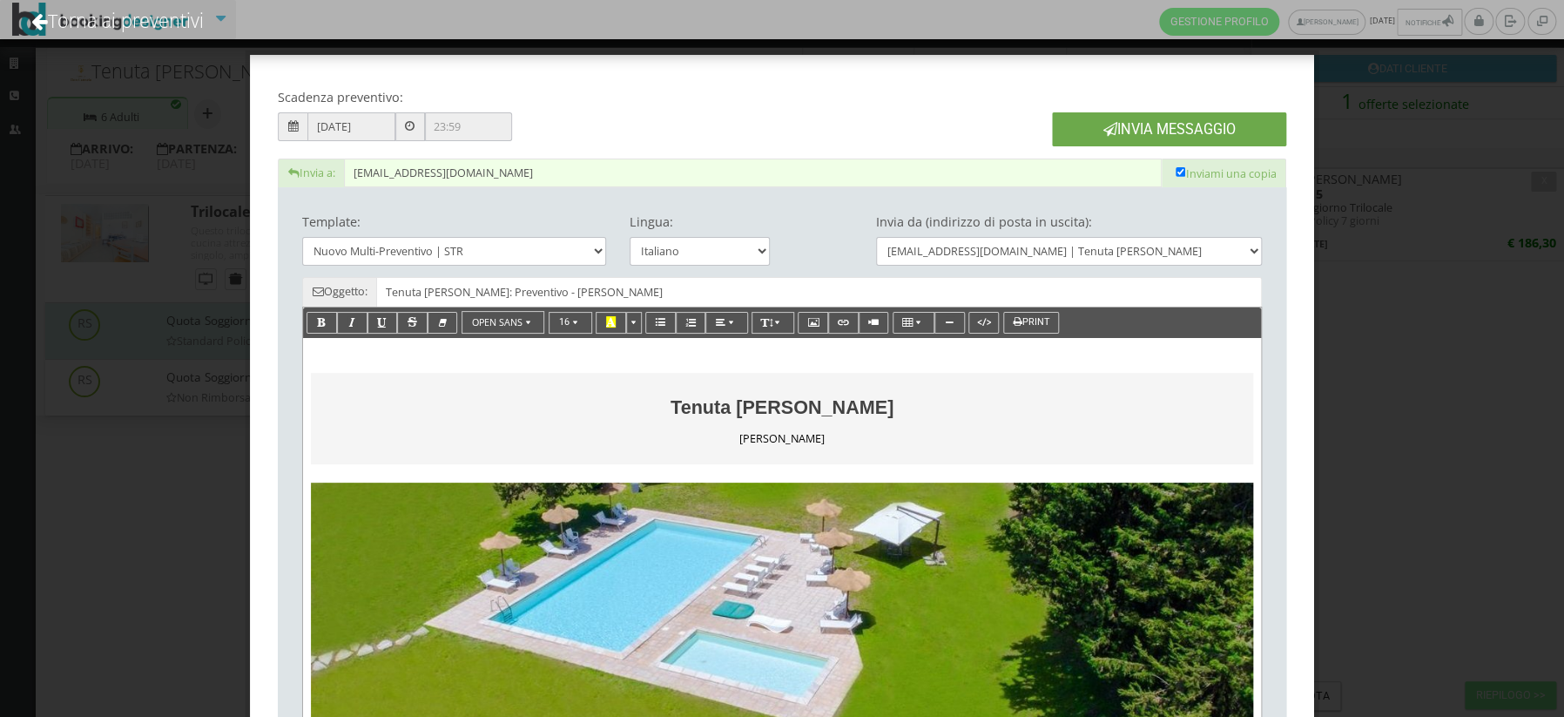
click at [1180, 130] on button "Invia Messaggio" at bounding box center [1169, 129] width 234 height 34
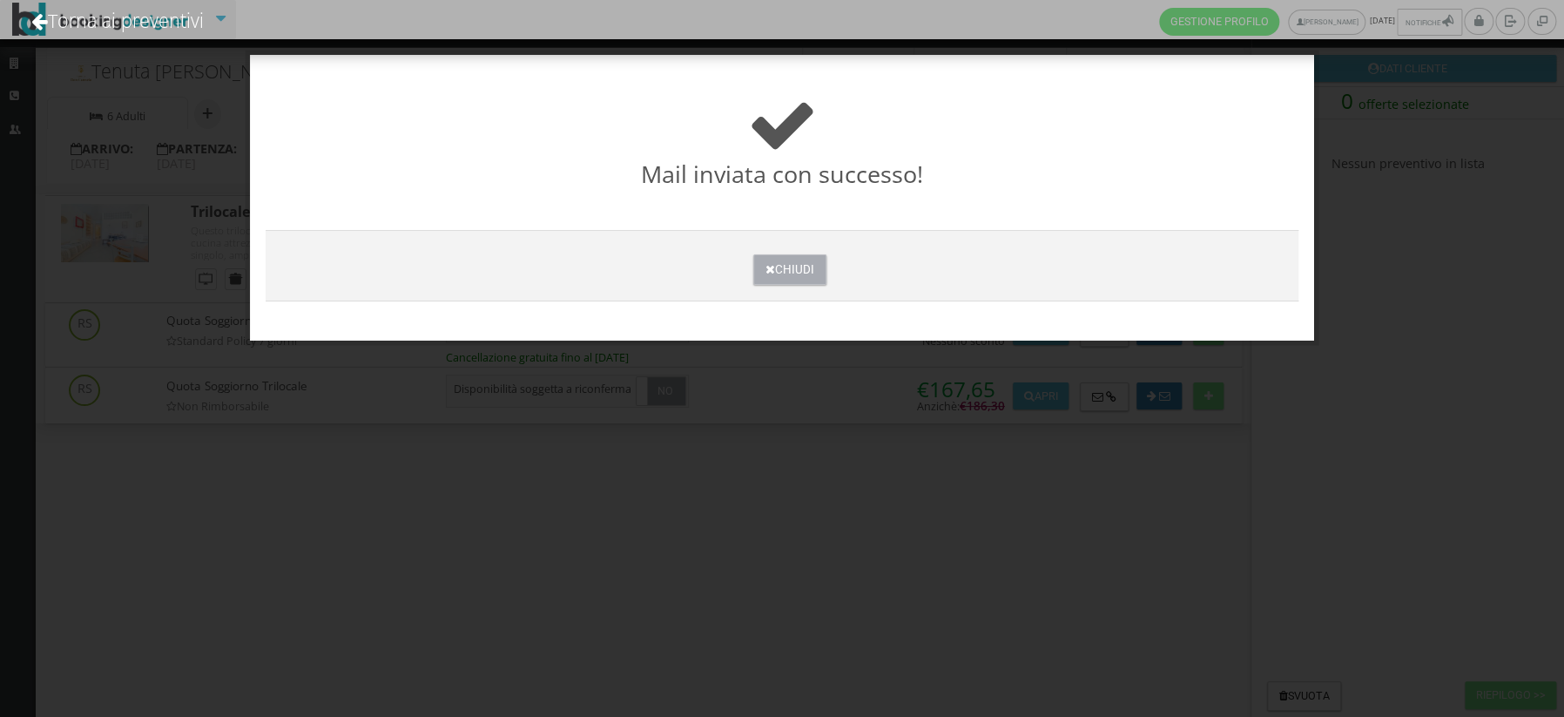
click at [802, 281] on button "Chiudi" at bounding box center [789, 269] width 72 height 30
